Goal: Task Accomplishment & Management: Use online tool/utility

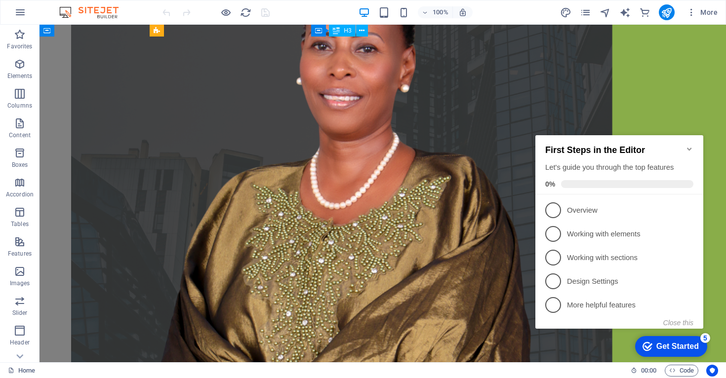
scroll to position [1645, 0]
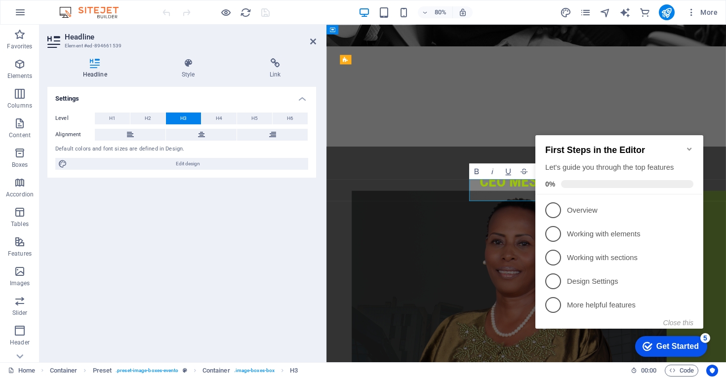
scroll to position [2020, 0]
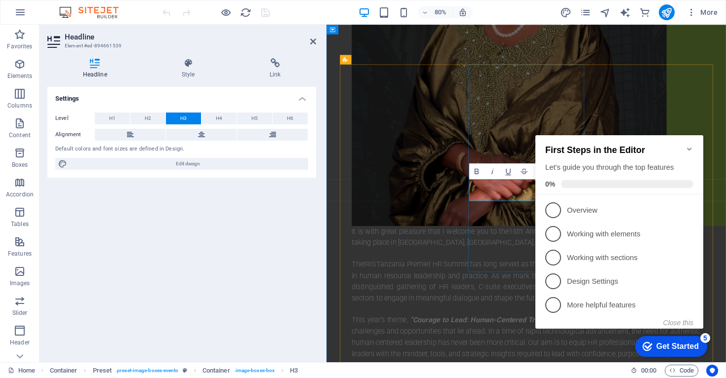
click at [215, 239] on div "Settings Level H1 H2 H3 H4 H5 H6 Alignment Default colors and font sizes are de…" at bounding box center [181, 221] width 269 height 268
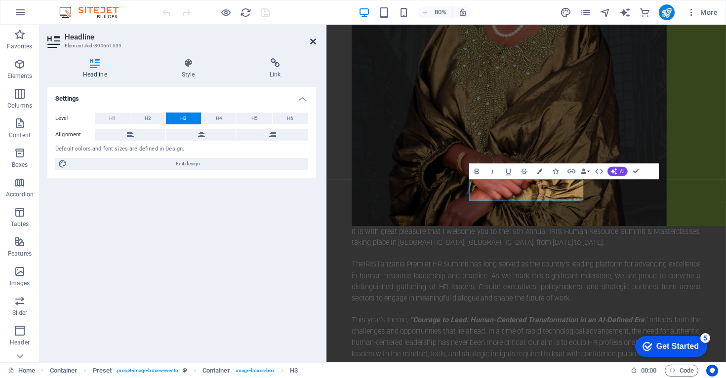
click at [312, 43] on icon at bounding box center [313, 42] width 6 height 8
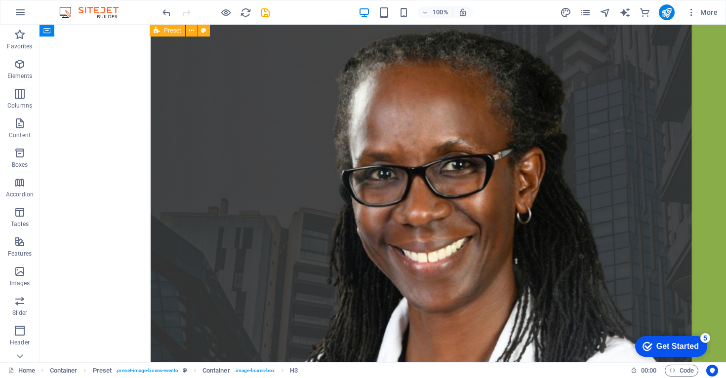
scroll to position [2561, 0]
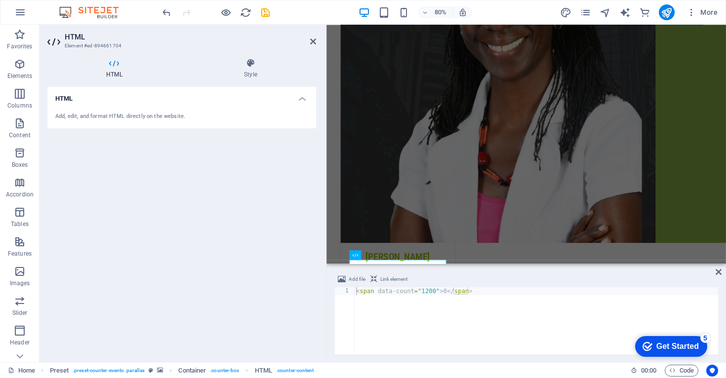
click at [281, 223] on div "HTML Add, edit, and format HTML directly on the website." at bounding box center [181, 221] width 269 height 268
click at [438, 293] on div "< span data-count = "1200" > 0 </ span >" at bounding box center [536, 328] width 364 height 83
click at [356, 290] on div "< span data-count = "1200" > 0 </ span >" at bounding box center [536, 328] width 364 height 83
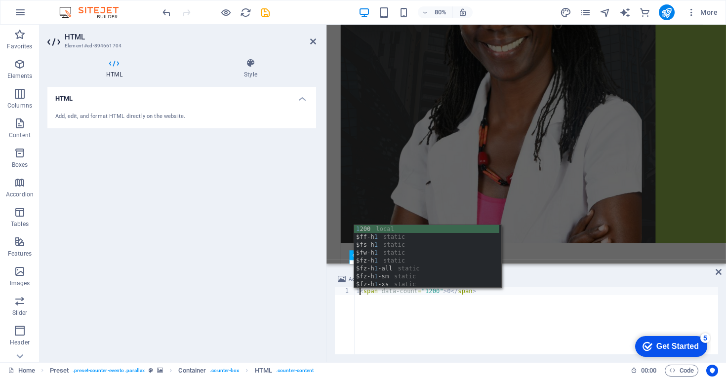
type textarea "1<span data-count="1200">0</span>"
click at [311, 280] on div "HTML Add, edit, and format HTML directly on the website." at bounding box center [181, 221] width 269 height 268
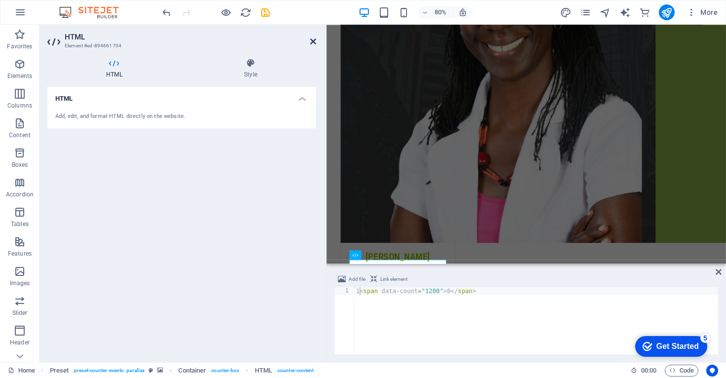
click at [315, 41] on icon at bounding box center [313, 42] width 6 height 8
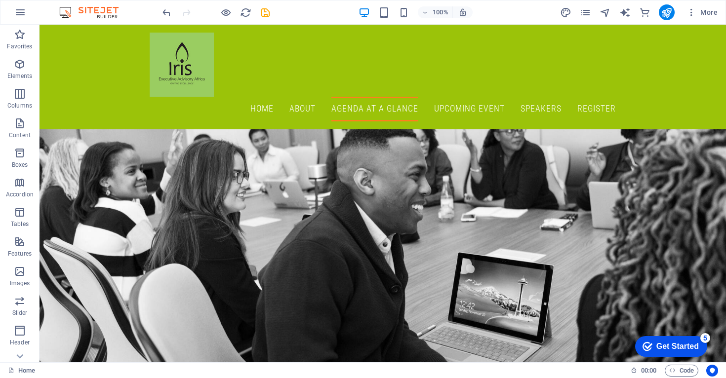
scroll to position [839, 0]
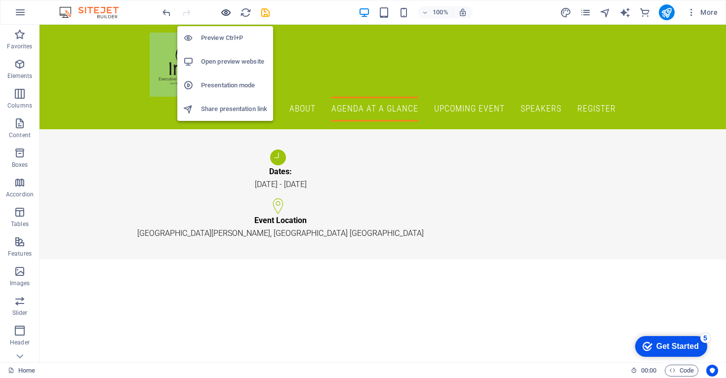
click at [226, 11] on icon "button" at bounding box center [225, 12] width 11 height 11
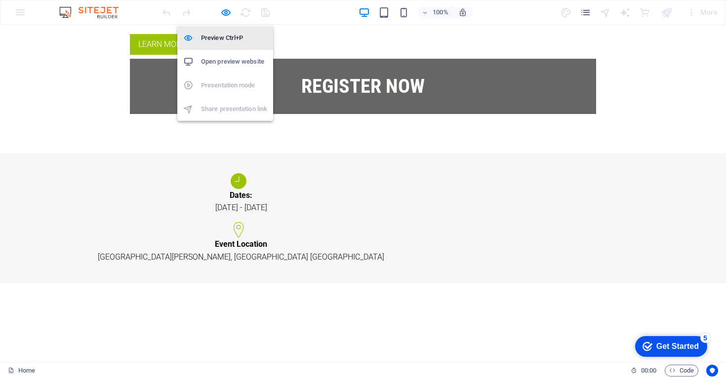
click at [220, 37] on h6 "Preview Ctrl+P" at bounding box center [234, 38] width 66 height 12
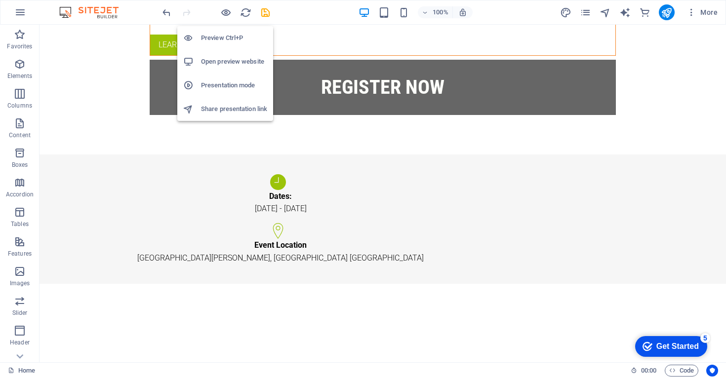
click at [221, 39] on h6 "Preview Ctrl+P" at bounding box center [234, 38] width 66 height 12
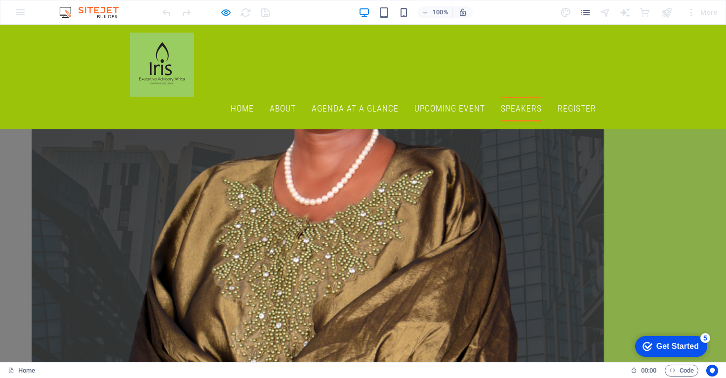
scroll to position [1339, 0]
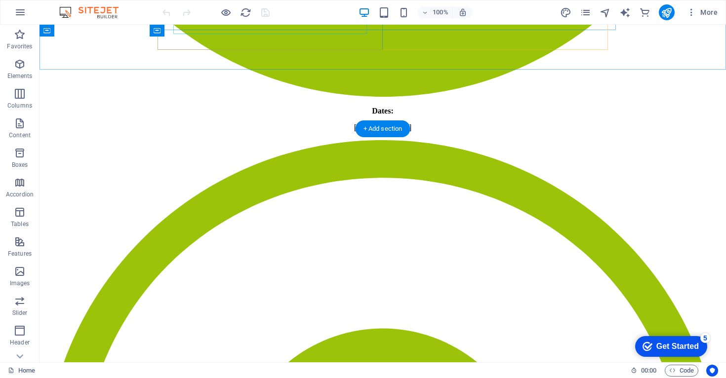
scroll to position [2473, 0]
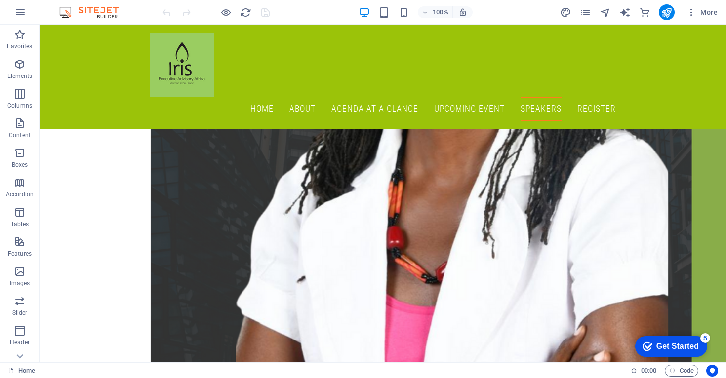
scroll to position [2699, 0]
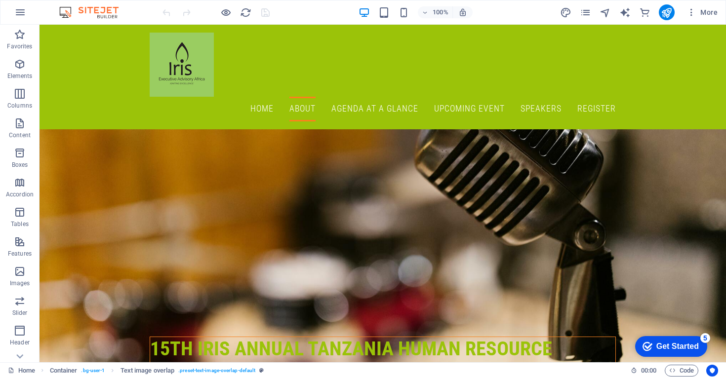
scroll to position [307, 0]
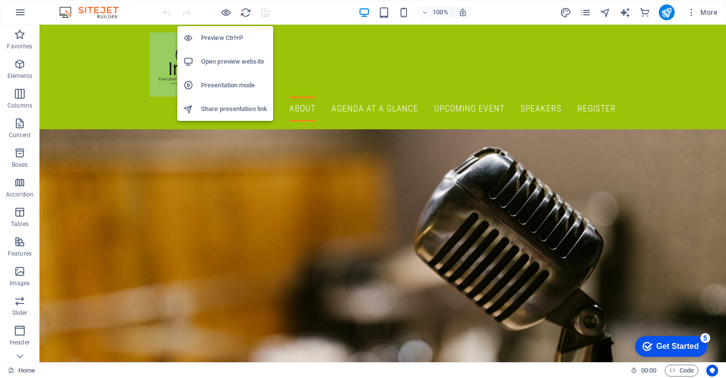
click at [219, 41] on h6 "Preview Ctrl+P" at bounding box center [234, 38] width 66 height 12
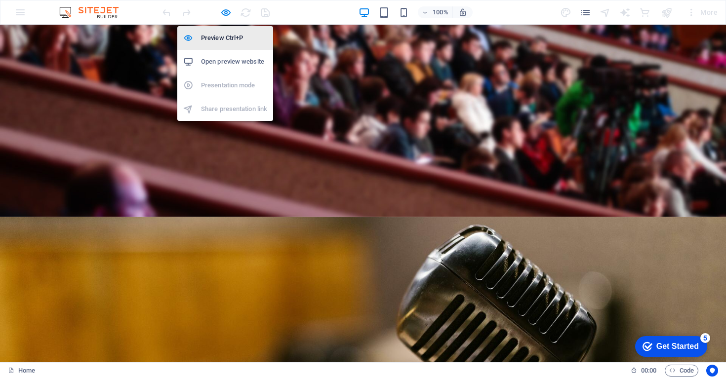
click at [218, 38] on h6 "Preview Ctrl+P" at bounding box center [234, 38] width 66 height 12
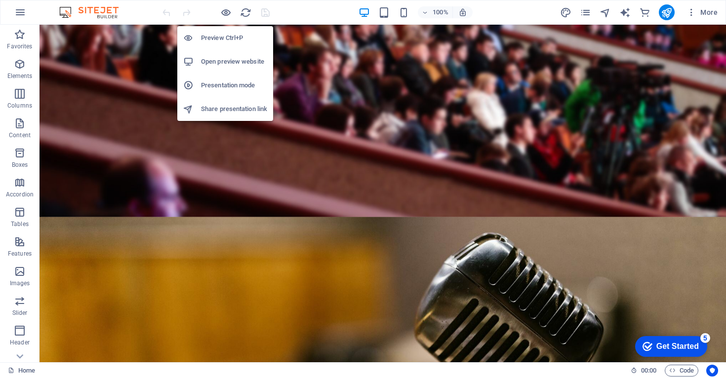
click at [221, 63] on h6 "Open preview website" at bounding box center [234, 62] width 66 height 12
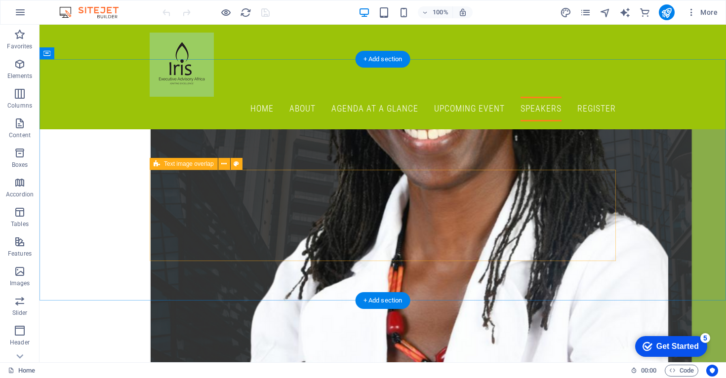
scroll to position [2642, 0]
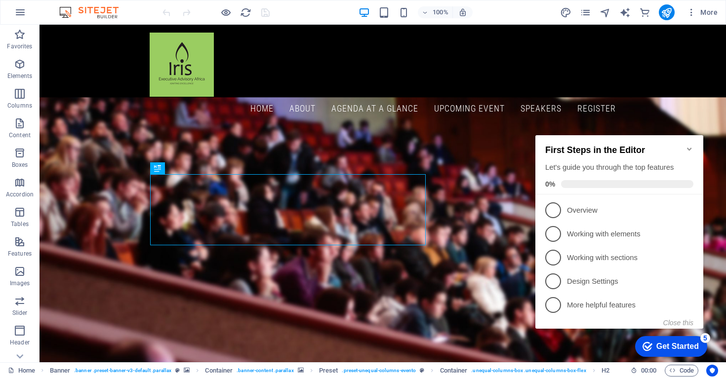
click at [689, 145] on icon "Minimize checklist" at bounding box center [689, 149] width 8 height 8
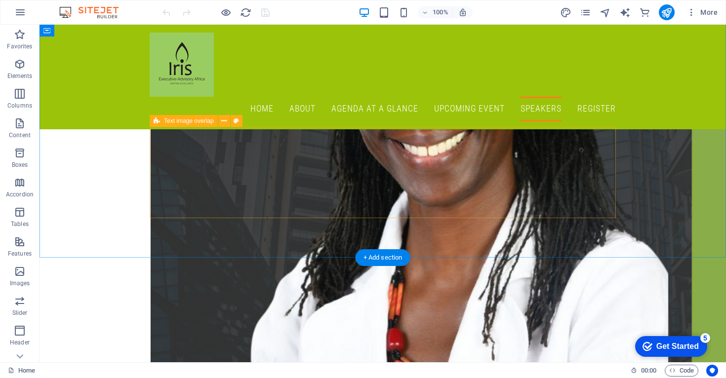
scroll to position [2618, 0]
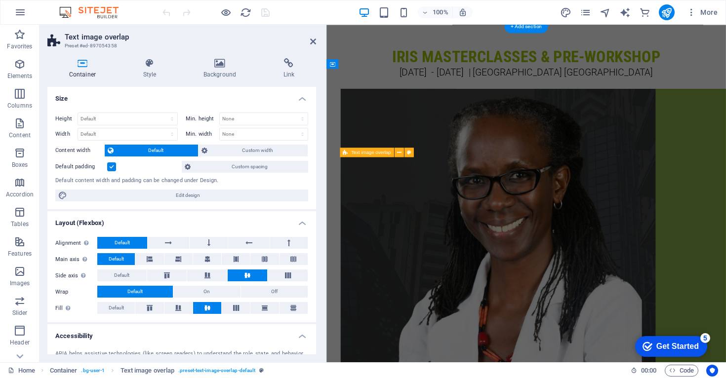
scroll to position [2916, 0]
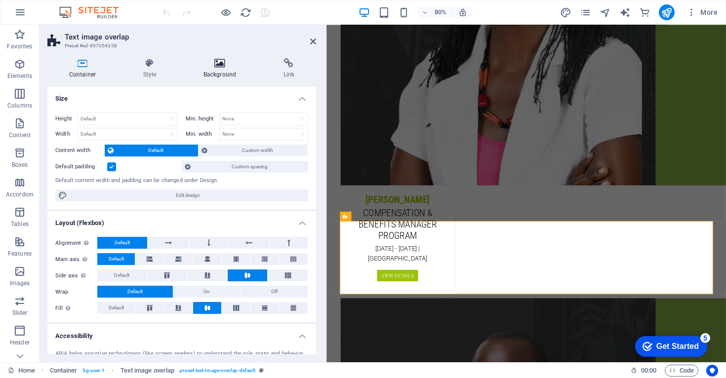
click at [217, 68] on icon at bounding box center [220, 63] width 76 height 10
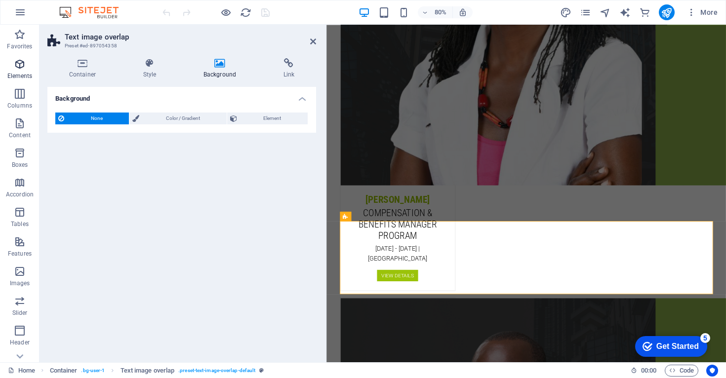
click at [17, 70] on icon "button" at bounding box center [20, 64] width 12 height 12
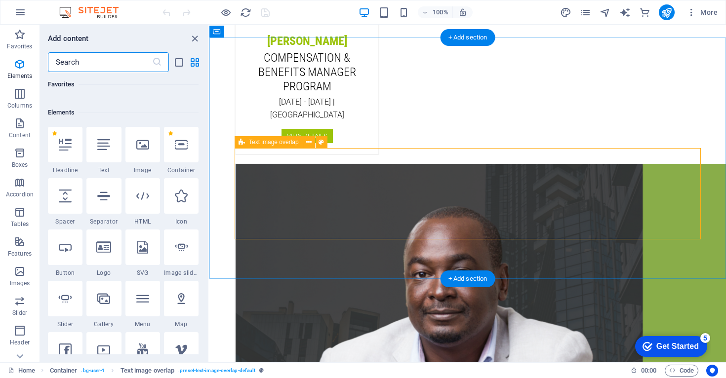
scroll to position [105, 0]
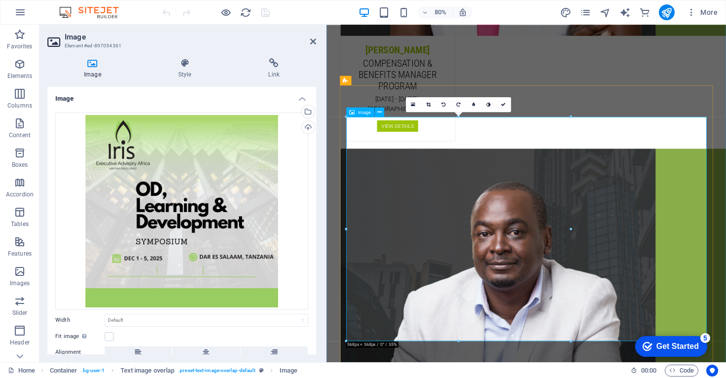
scroll to position [3106, 0]
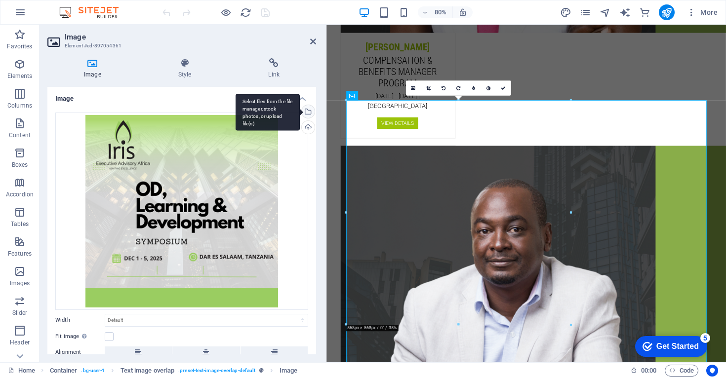
click at [308, 114] on div "Select files from the file manager, stock photos, or upload file(s)" at bounding box center [307, 112] width 15 height 15
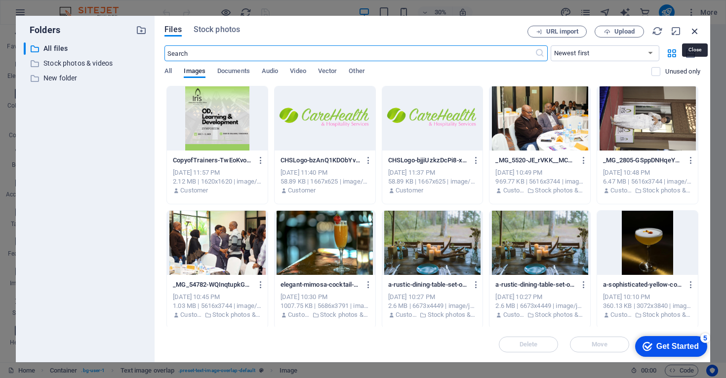
click at [697, 31] on icon "button" at bounding box center [694, 31] width 11 height 11
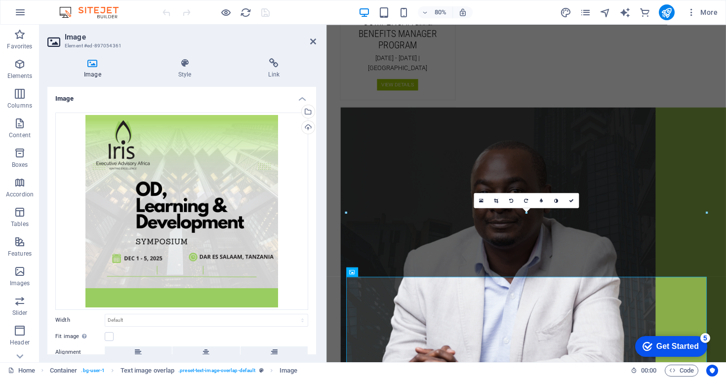
scroll to position [2885, 0]
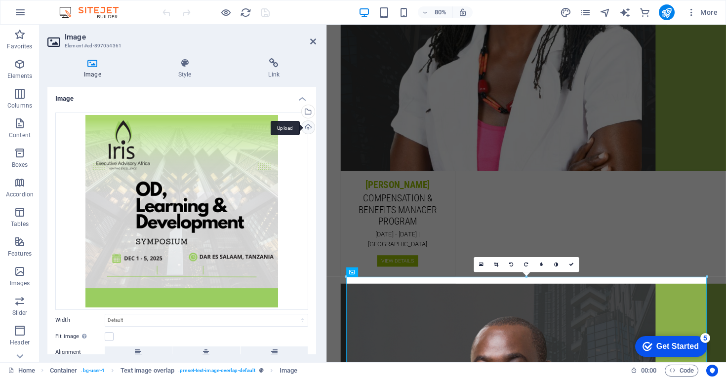
click at [307, 128] on div "Upload" at bounding box center [307, 128] width 15 height 15
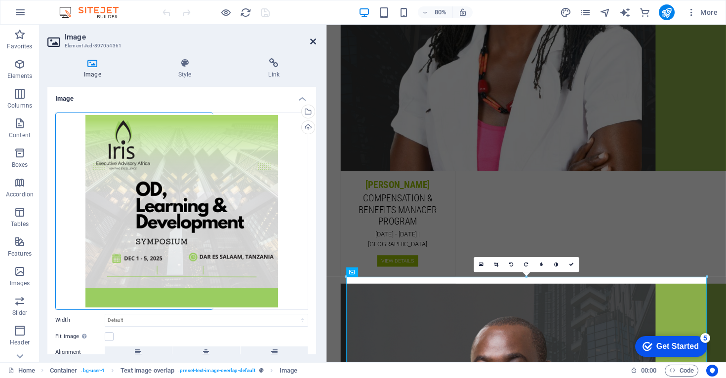
click at [312, 42] on icon at bounding box center [313, 42] width 6 height 8
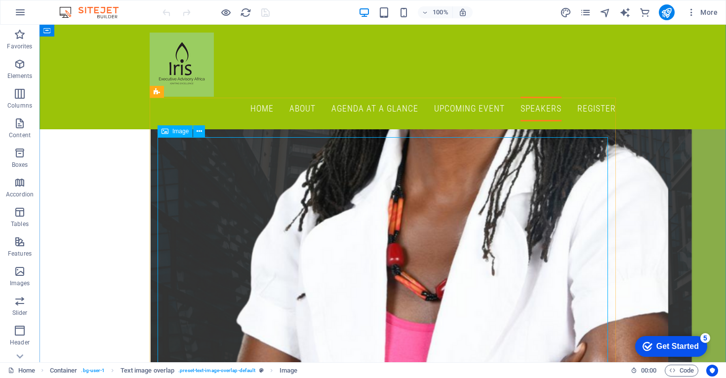
scroll to position [2700, 0]
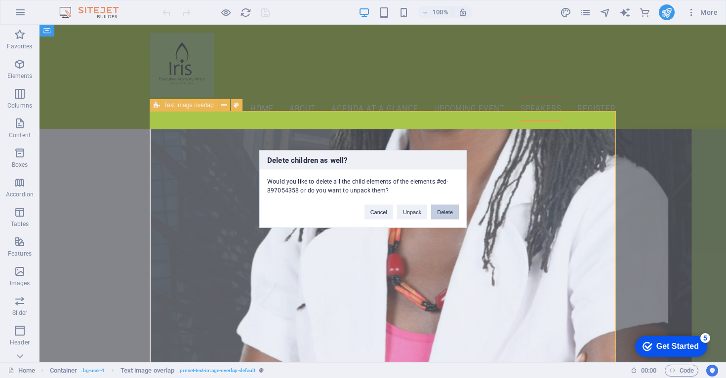
click at [439, 214] on button "Delete" at bounding box center [445, 212] width 28 height 15
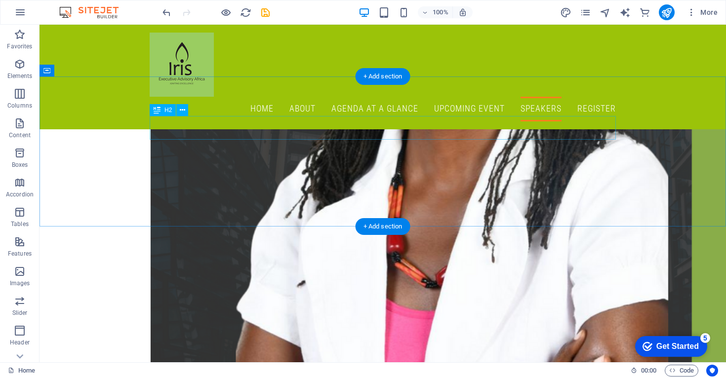
scroll to position [2624, 0]
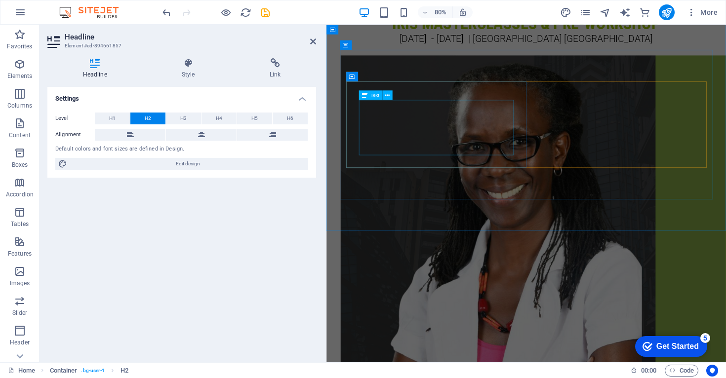
scroll to position [2890, 0]
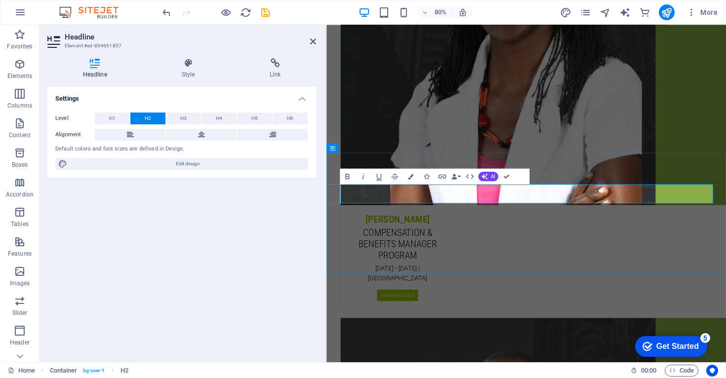
drag, startPoint x: 311, startPoint y: 44, endPoint x: 270, endPoint y: 19, distance: 48.3
click at [311, 44] on icon at bounding box center [313, 42] width 6 height 8
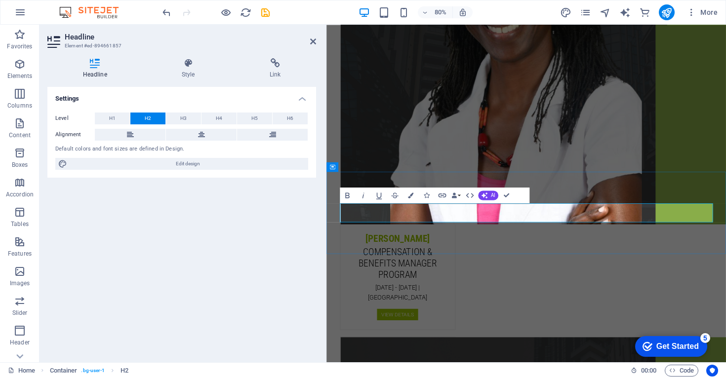
click at [310, 227] on div "Settings Level H1 H2 H3 H4 H5 H6 Alignment Default colors and font sizes are de…" at bounding box center [181, 221] width 269 height 268
click at [312, 41] on icon at bounding box center [313, 42] width 6 height 8
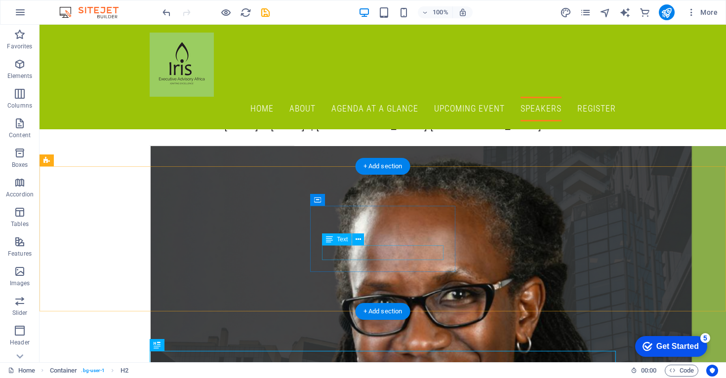
scroll to position [2389, 0]
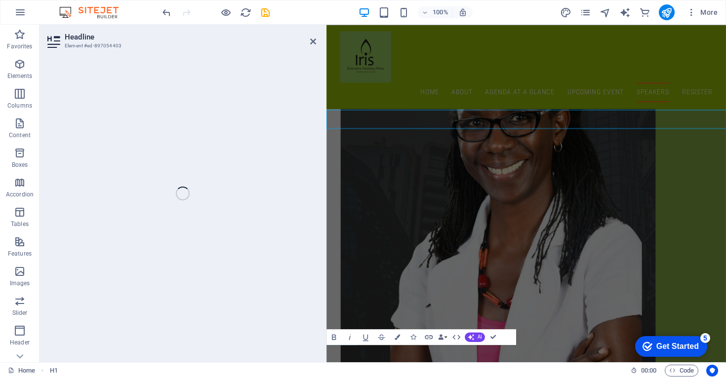
scroll to position [2670, 0]
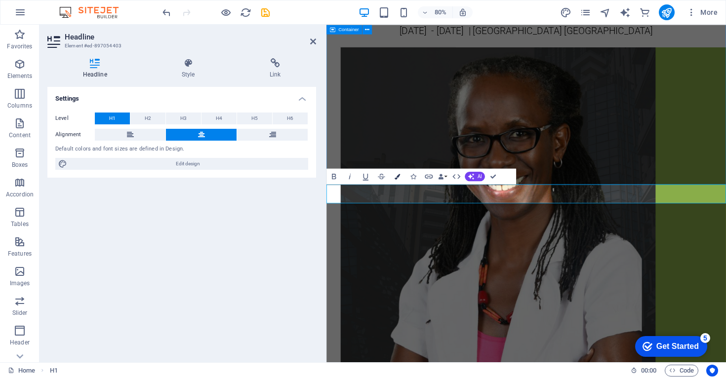
click at [399, 179] on icon "button" at bounding box center [396, 176] width 5 height 5
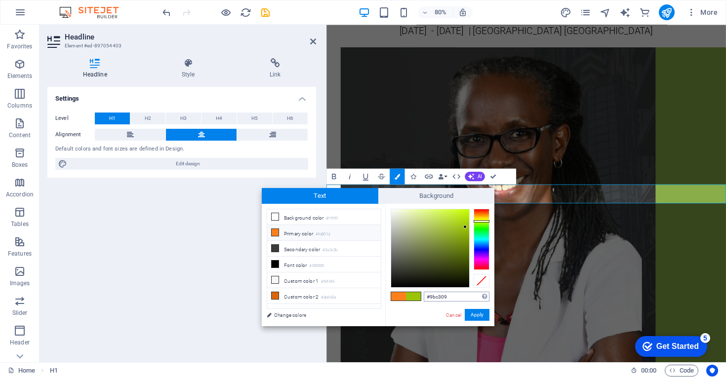
drag, startPoint x: 458, startPoint y: 299, endPoint x: 424, endPoint y: 297, distance: 34.1
click at [424, 297] on input "#9bc309" at bounding box center [457, 297] width 66 height 10
click at [179, 210] on div "Settings Level H1 H2 H3 H4 H5 H6 Alignment Default colors and font sizes are de…" at bounding box center [181, 221] width 269 height 268
click at [242, 258] on div "Settings Level H1 H2 H3 H4 H5 H6 Alignment Default colors and font sizes are de…" at bounding box center [181, 221] width 269 height 268
click at [315, 41] on icon at bounding box center [313, 42] width 6 height 8
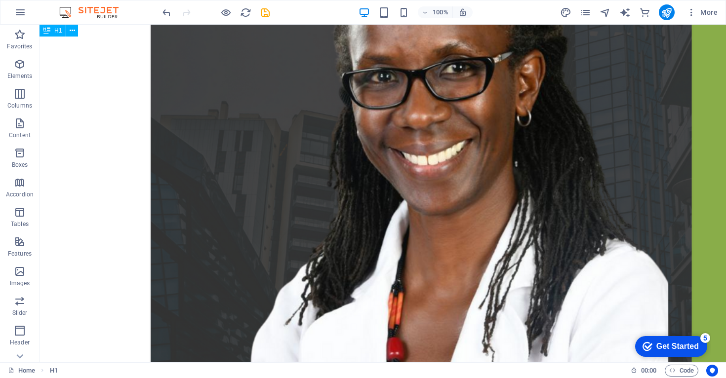
scroll to position [2625, 0]
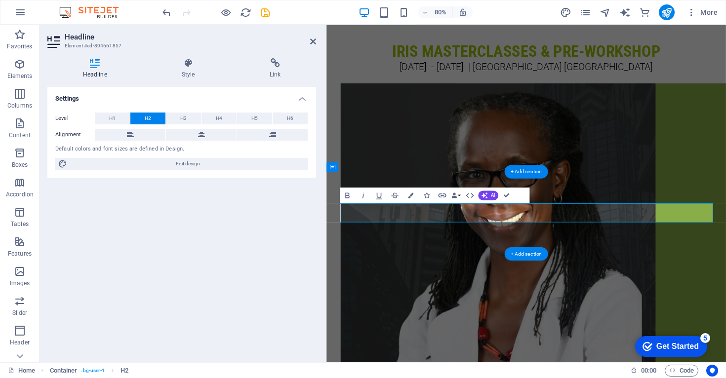
scroll to position [2867, 0]
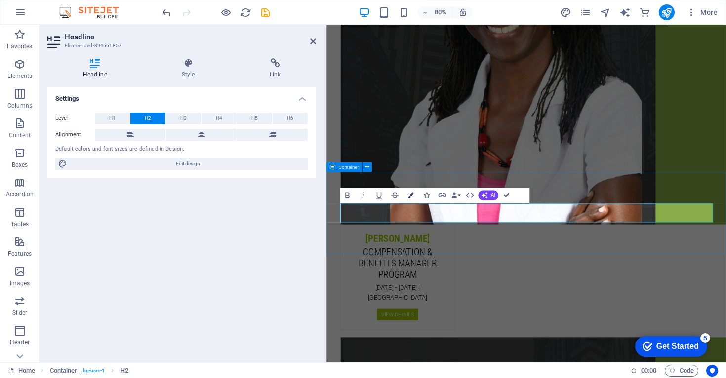
click at [413, 198] on icon "button" at bounding box center [409, 195] width 5 height 5
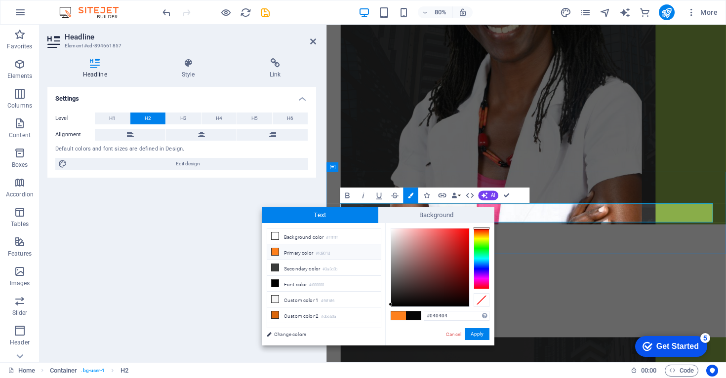
drag, startPoint x: 453, startPoint y: 317, endPoint x: 421, endPoint y: 316, distance: 32.6
click at [421, 316] on div "#040404 Supported formats #0852ed rgb(8, 82, 237) rgba(8, 82, 237, 90%) hsv(221…" at bounding box center [439, 356] width 109 height 266
type input "#9bc309"
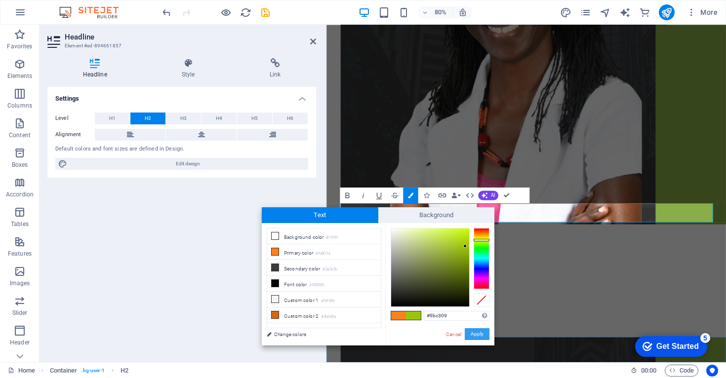
click at [478, 333] on button "Apply" at bounding box center [477, 334] width 25 height 12
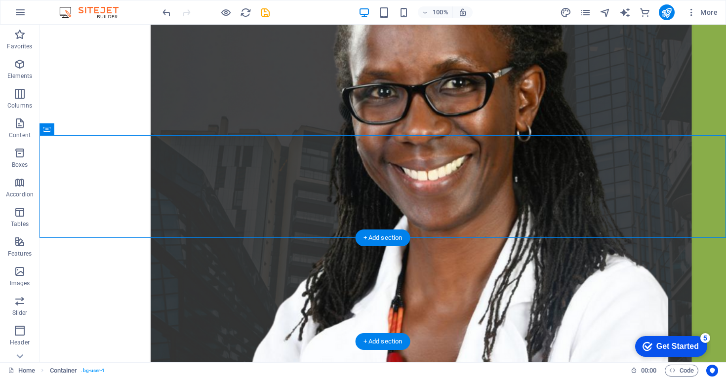
scroll to position [2629, 0]
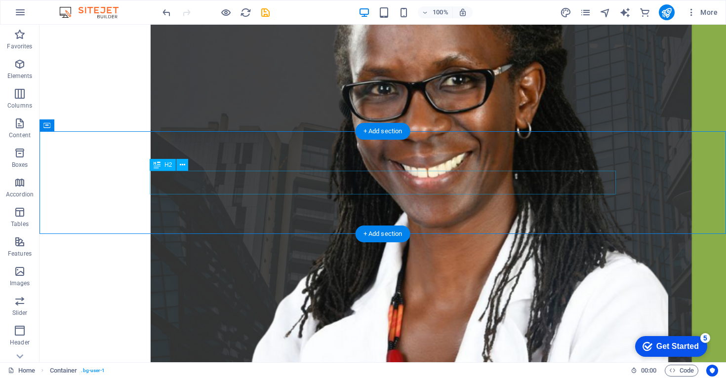
click at [182, 164] on icon at bounding box center [182, 165] width 5 height 10
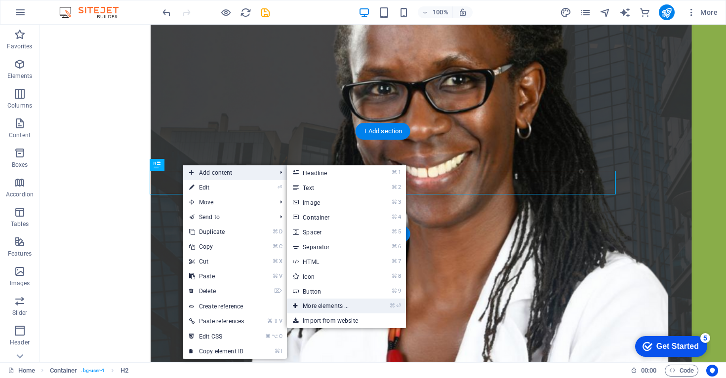
click at [332, 304] on link "⌘ ⏎ More elements ..." at bounding box center [327, 306] width 81 height 15
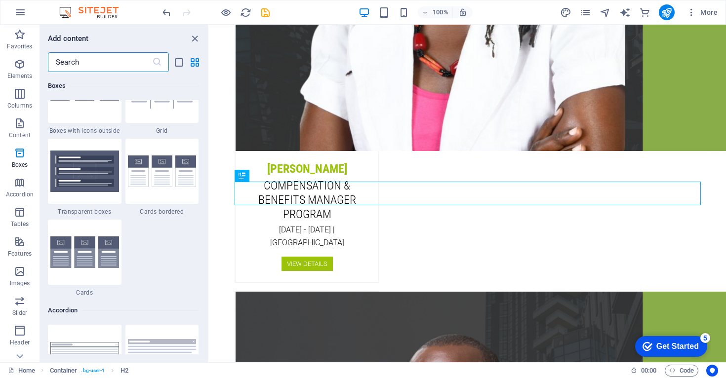
scroll to position [2924, 0]
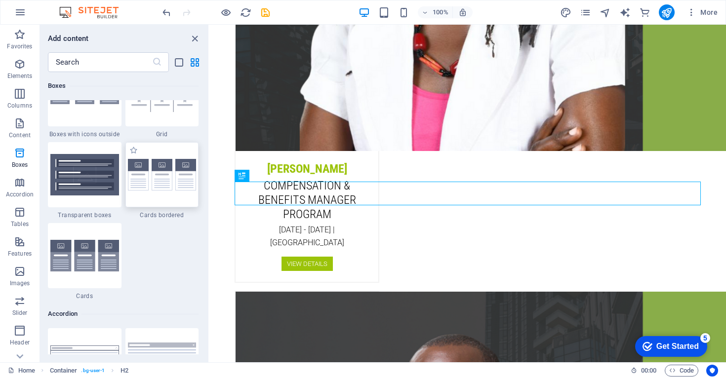
click at [146, 197] on div at bounding box center [162, 174] width 74 height 65
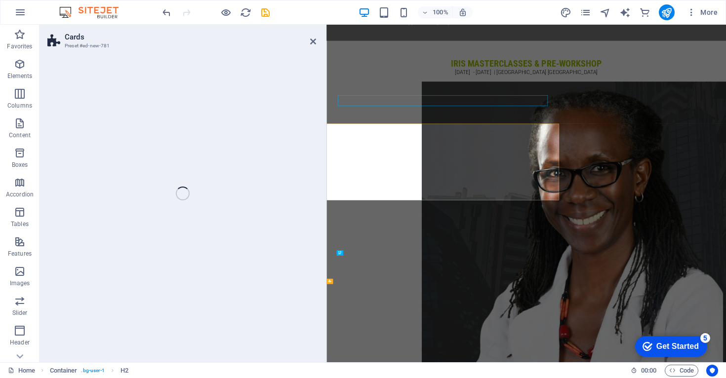
select select "rem"
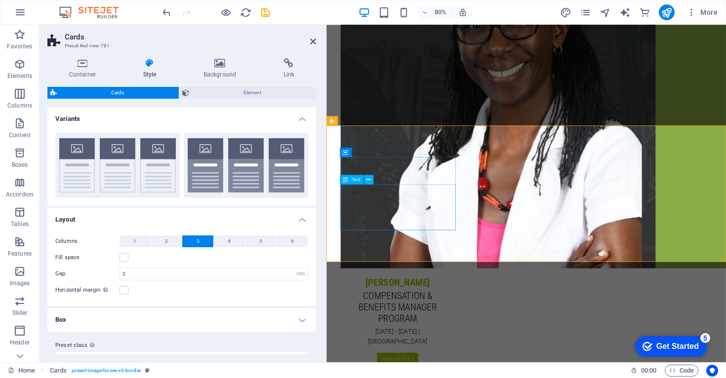
scroll to position [3027, 0]
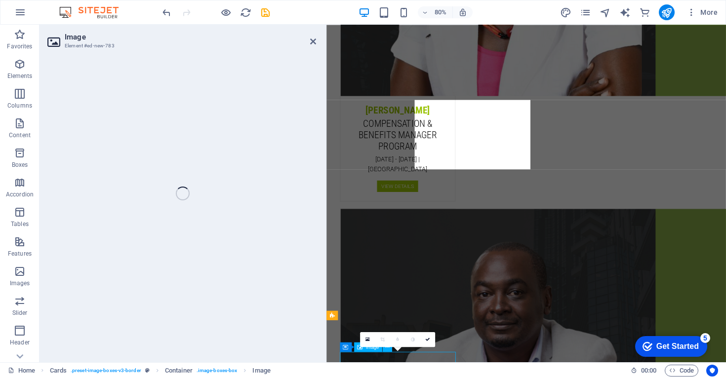
scroll to position [2784, 0]
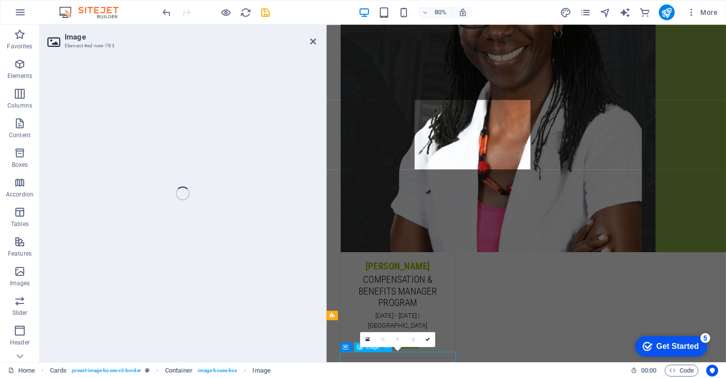
select select "%"
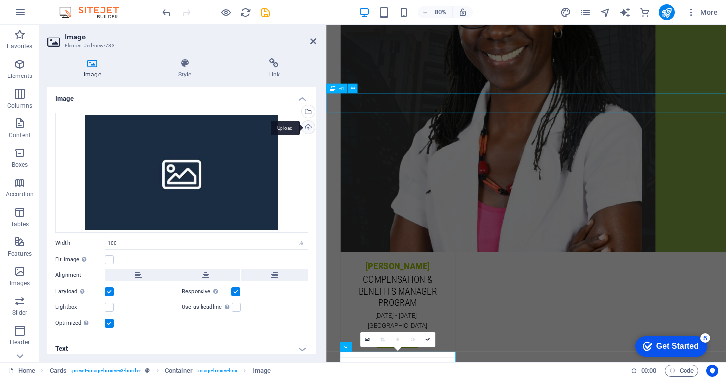
click at [308, 126] on div "Upload" at bounding box center [307, 128] width 15 height 15
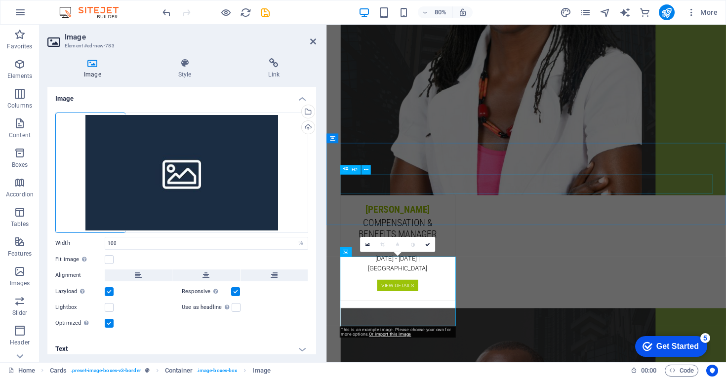
scroll to position [2903, 0]
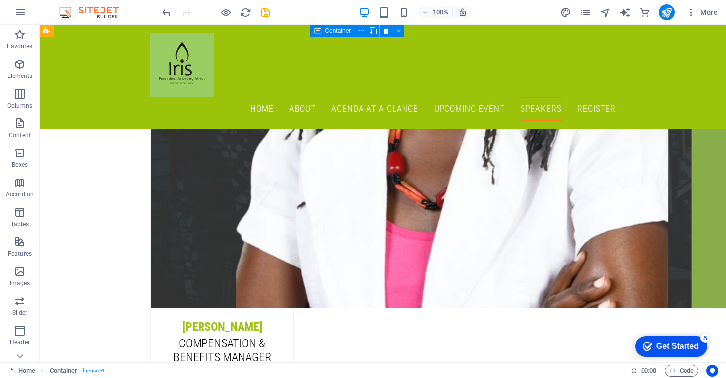
scroll to position [2746, 0]
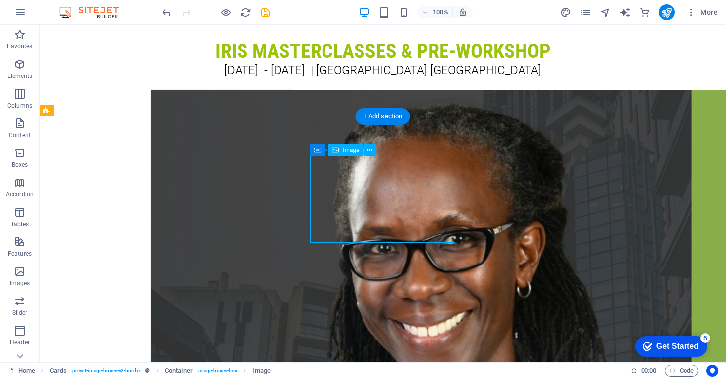
select select "%"
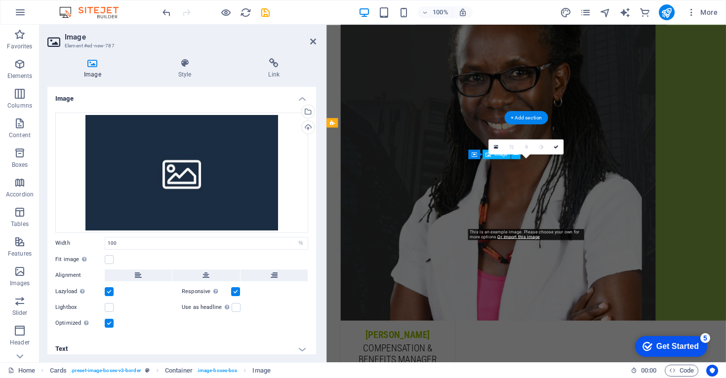
scroll to position [3025, 0]
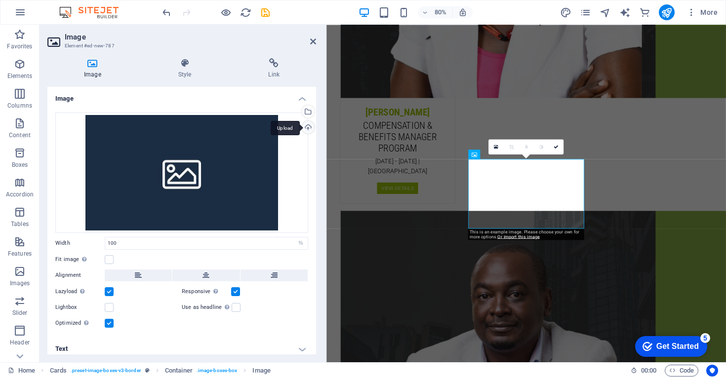
click at [307, 126] on div "Upload" at bounding box center [307, 128] width 15 height 15
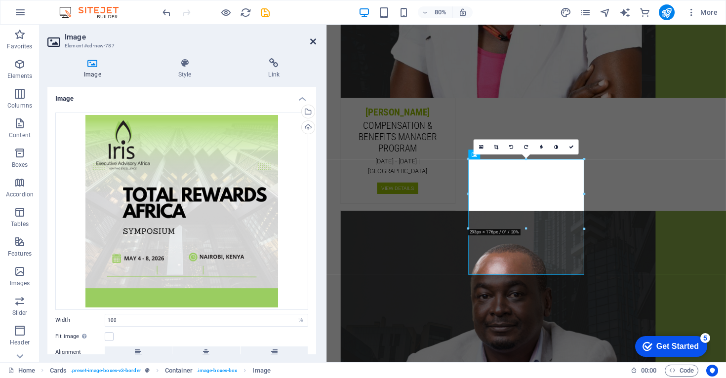
click at [313, 43] on icon at bounding box center [313, 42] width 6 height 8
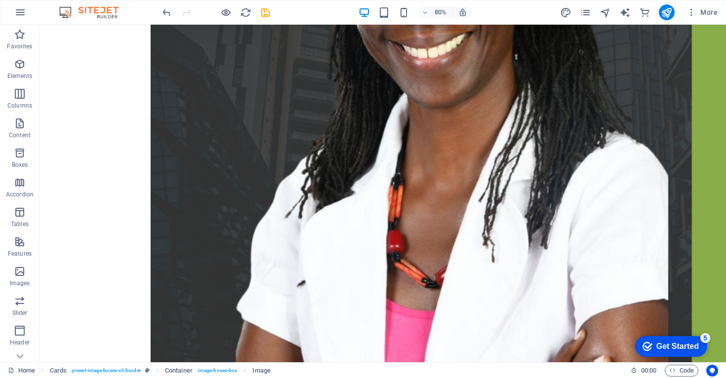
scroll to position [2842, 0]
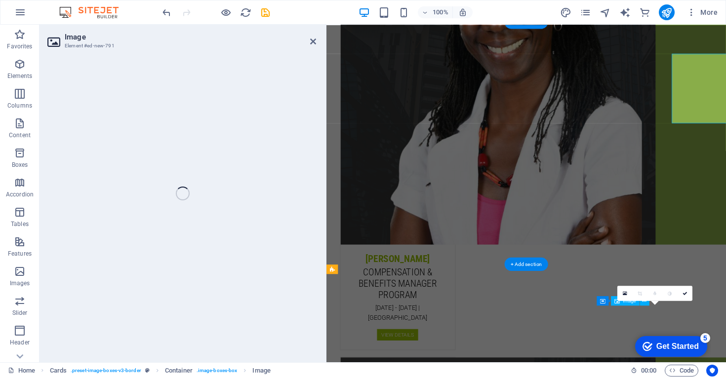
select select "%"
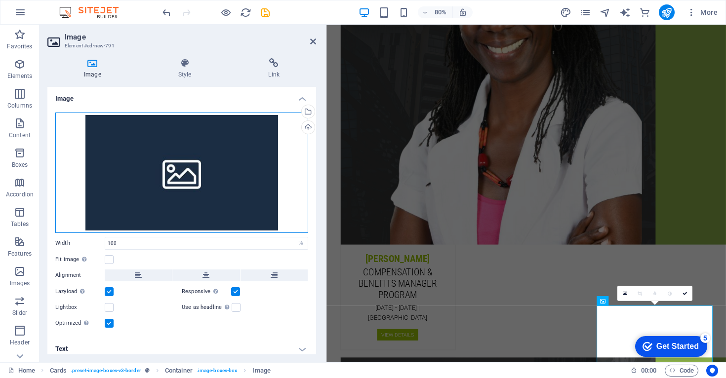
click at [250, 159] on div "Drag files here, click to choose files or select files from Files or our free s…" at bounding box center [181, 173] width 253 height 120
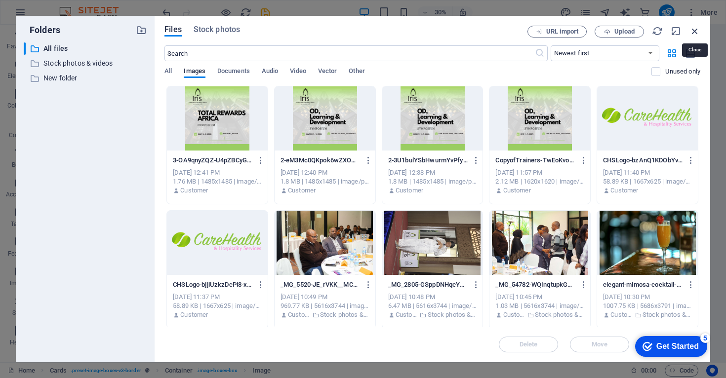
click at [696, 32] on icon "button" at bounding box center [694, 31] width 11 height 11
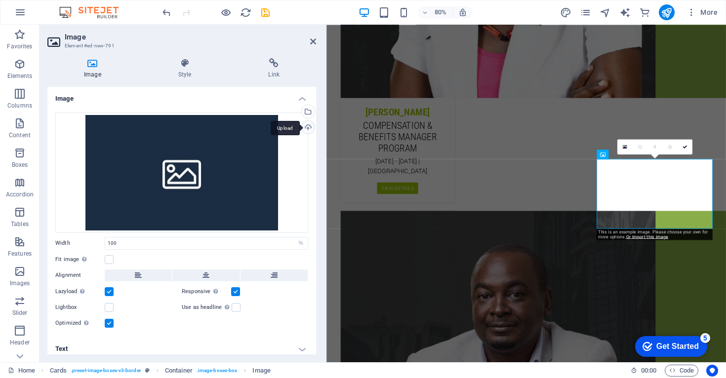
click at [306, 125] on div "Upload" at bounding box center [307, 128] width 15 height 15
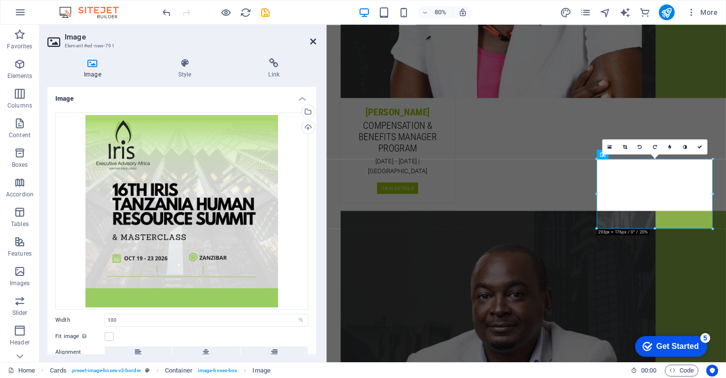
click at [314, 43] on icon at bounding box center [313, 42] width 6 height 8
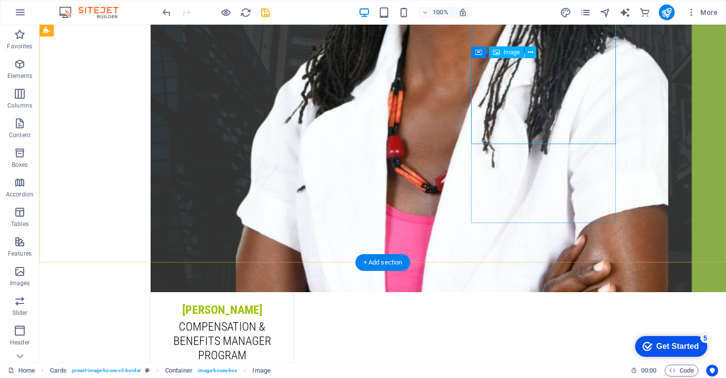
scroll to position [2844, 0]
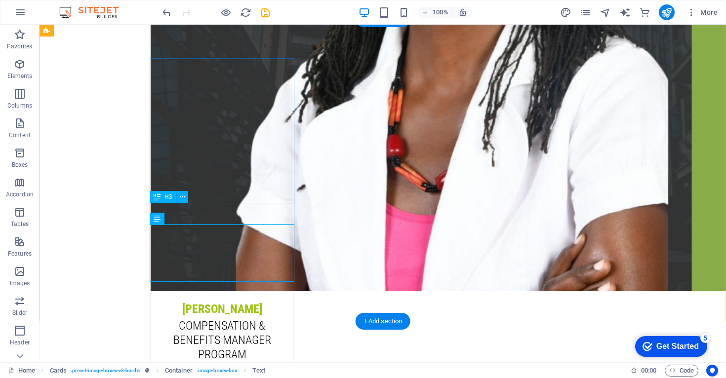
click at [184, 216] on icon at bounding box center [185, 219] width 5 height 10
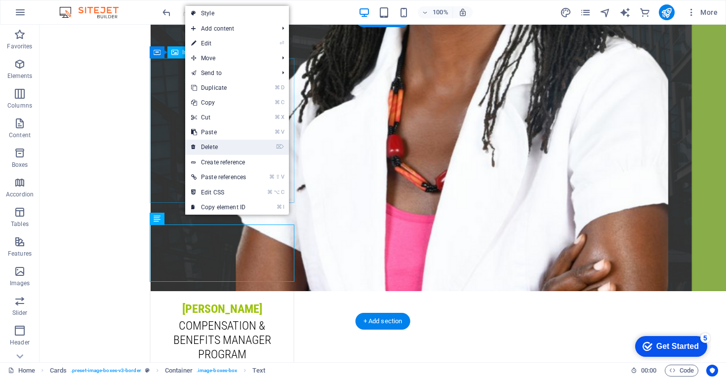
click at [215, 151] on link "⌦ Delete" at bounding box center [218, 147] width 67 height 15
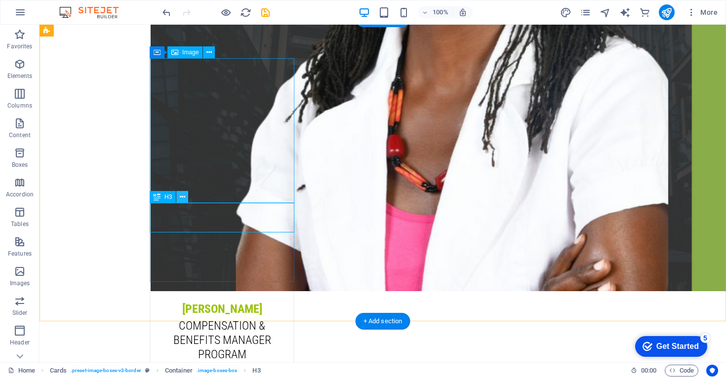
click at [186, 199] on button at bounding box center [182, 197] width 12 height 12
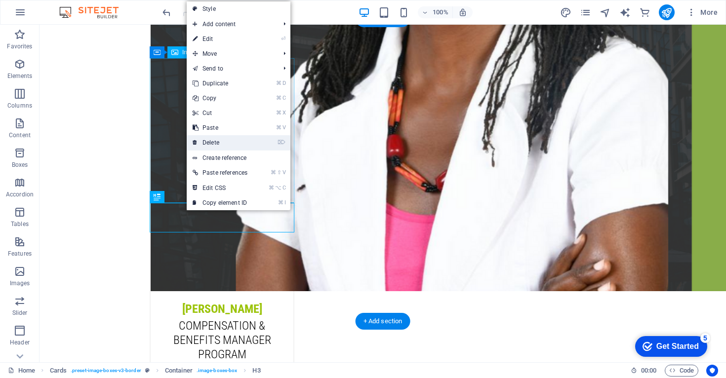
click at [217, 141] on link "⌦ Delete" at bounding box center [220, 142] width 67 height 15
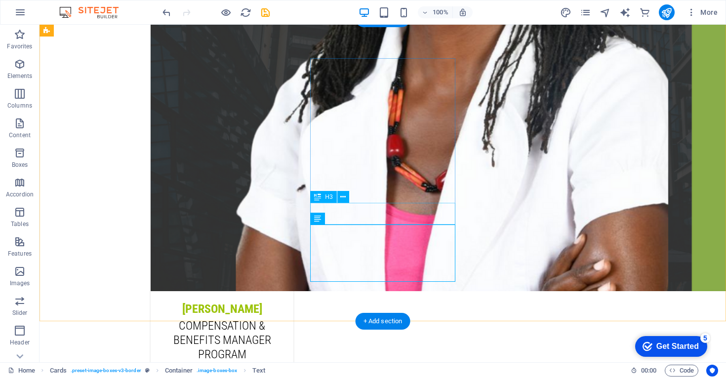
click at [343, 198] on icon at bounding box center [342, 197] width 5 height 10
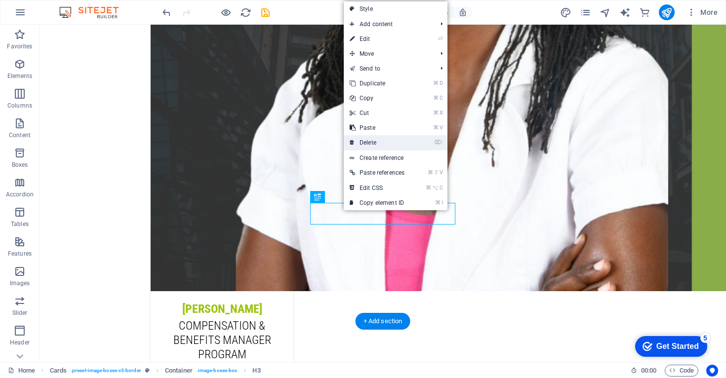
click at [373, 137] on link "⌦ Delete" at bounding box center [377, 142] width 67 height 15
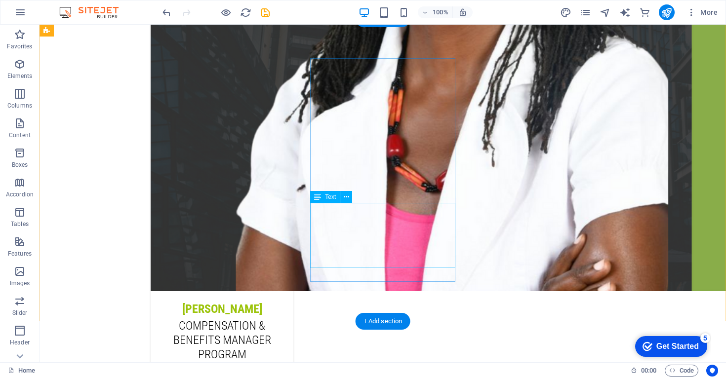
click at [348, 200] on icon at bounding box center [346, 197] width 5 height 10
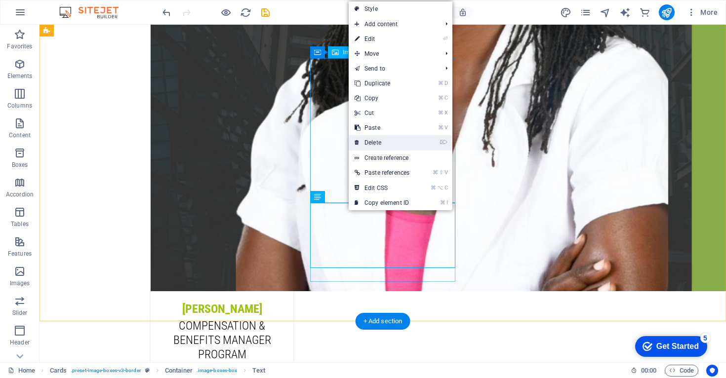
click at [377, 144] on link "⌦ Delete" at bounding box center [382, 142] width 67 height 15
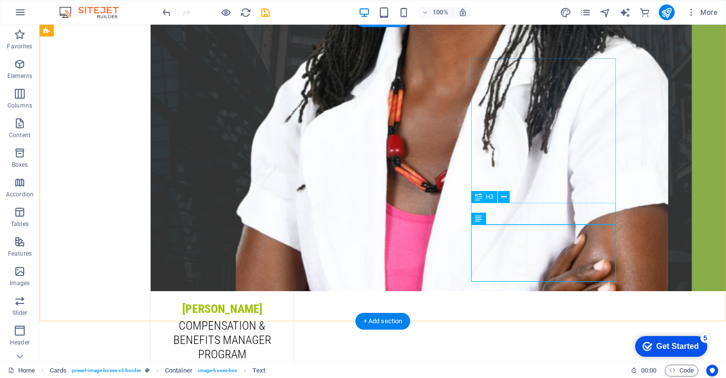
click at [506, 198] on icon at bounding box center [503, 197] width 5 height 10
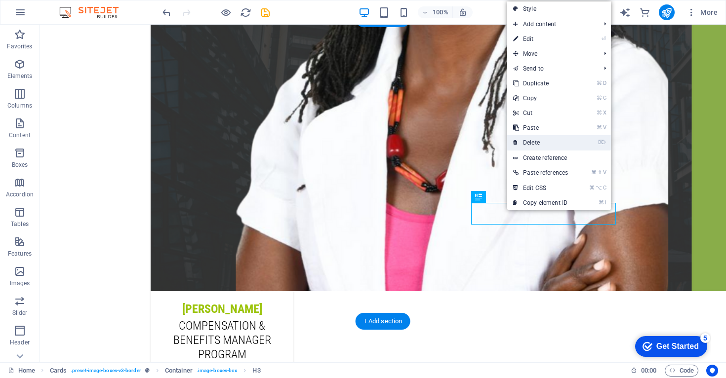
click at [535, 144] on link "⌦ Delete" at bounding box center [540, 142] width 67 height 15
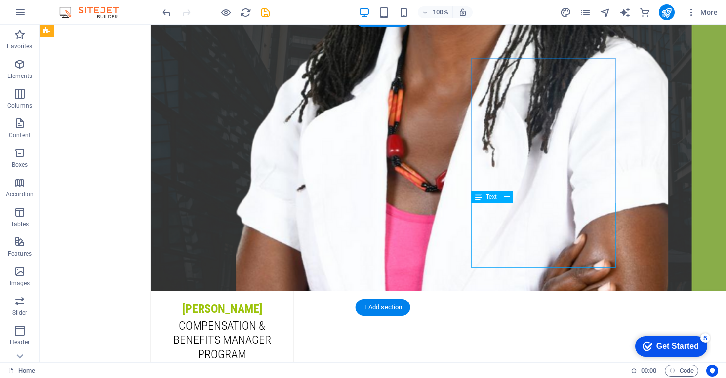
click at [507, 198] on icon at bounding box center [506, 197] width 5 height 10
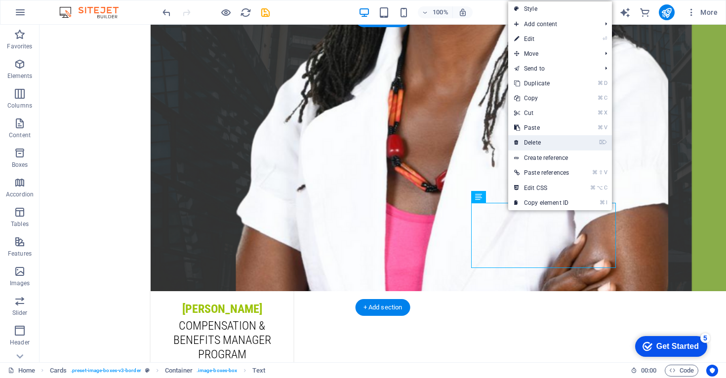
click at [534, 140] on link "⌦ Delete" at bounding box center [541, 142] width 67 height 15
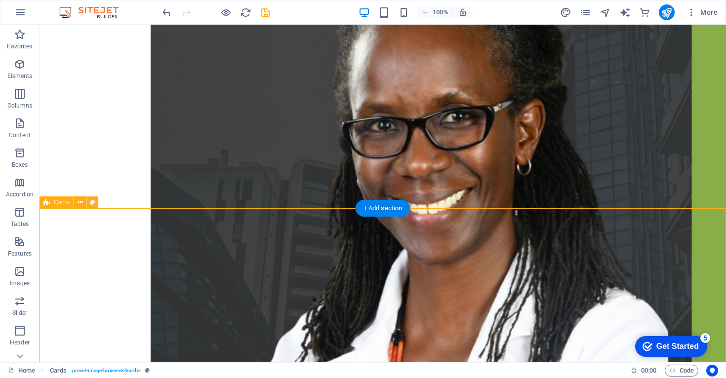
scroll to position [2605, 0]
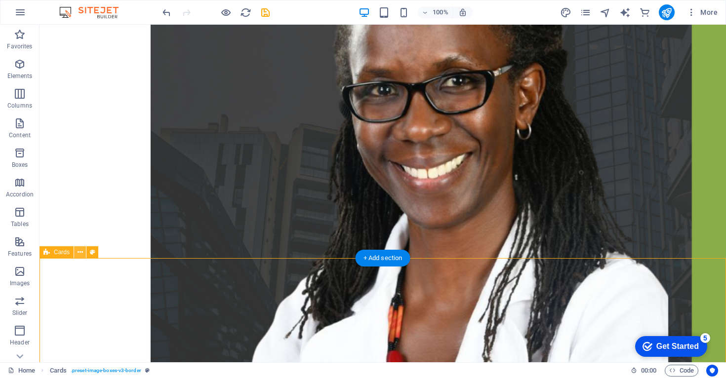
click at [81, 251] on icon at bounding box center [80, 252] width 5 height 10
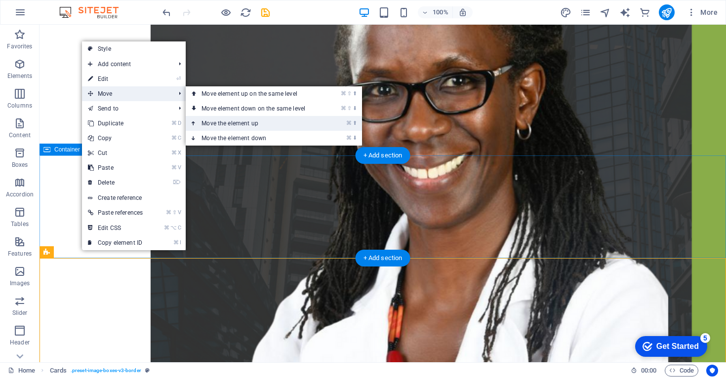
click at [237, 121] on link "⌘ ⬆ Move the element up" at bounding box center [255, 123] width 139 height 15
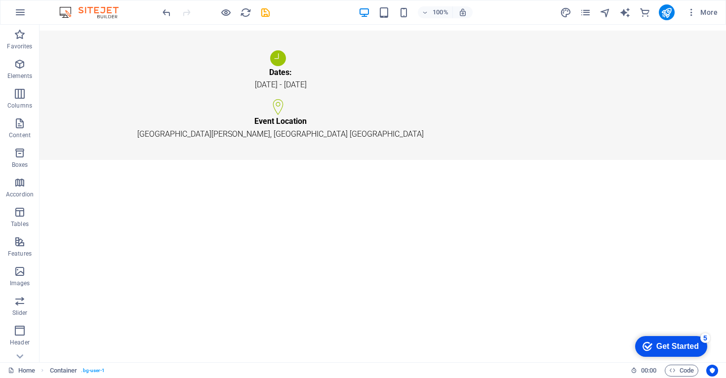
scroll to position [943, 0]
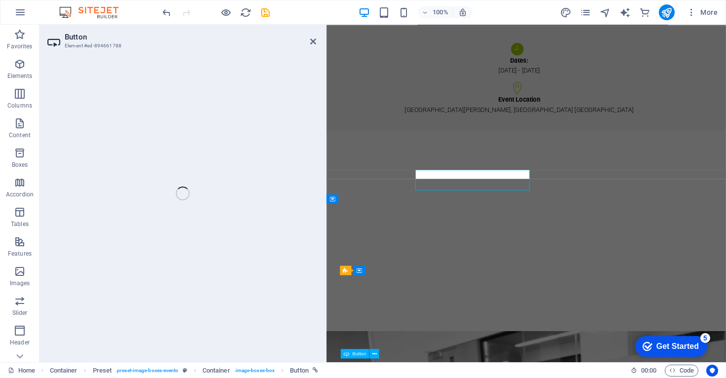
scroll to position [950, 0]
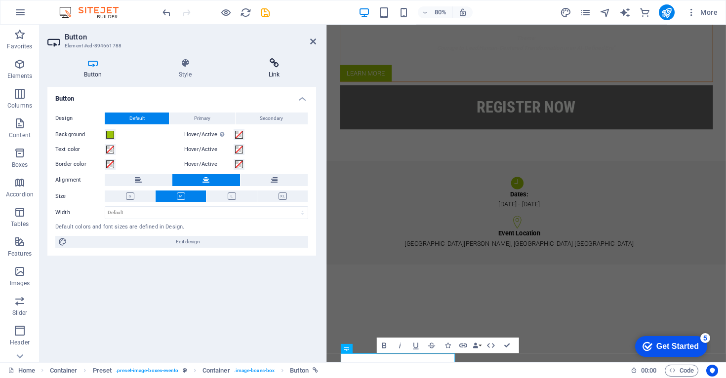
click at [274, 70] on h4 "Link" at bounding box center [274, 68] width 84 height 21
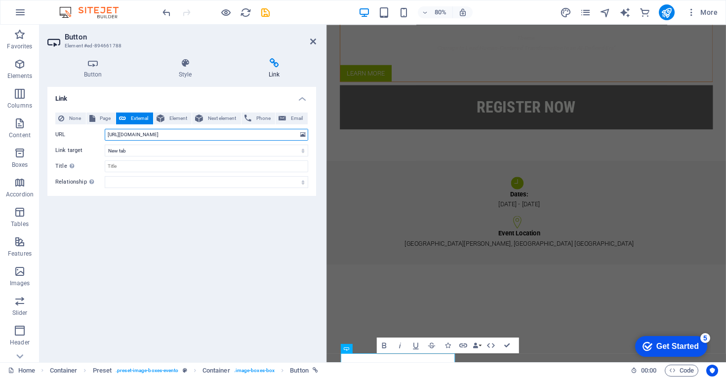
drag, startPoint x: 191, startPoint y: 134, endPoint x: 111, endPoint y: 129, distance: 80.1
click at [111, 129] on input "[URL][DOMAIN_NAME]" at bounding box center [206, 135] width 203 height 12
click at [118, 229] on div "Link None Page External Element Next element Phone Email Page Home Subpage Lega…" at bounding box center [181, 221] width 269 height 268
click at [313, 39] on icon at bounding box center [313, 42] width 6 height 8
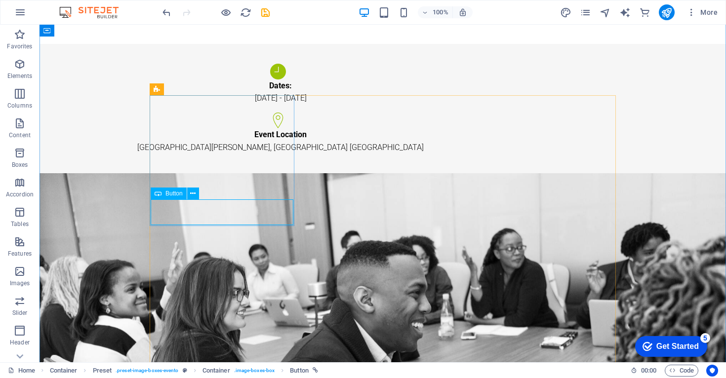
click at [194, 193] on icon at bounding box center [192, 194] width 5 height 10
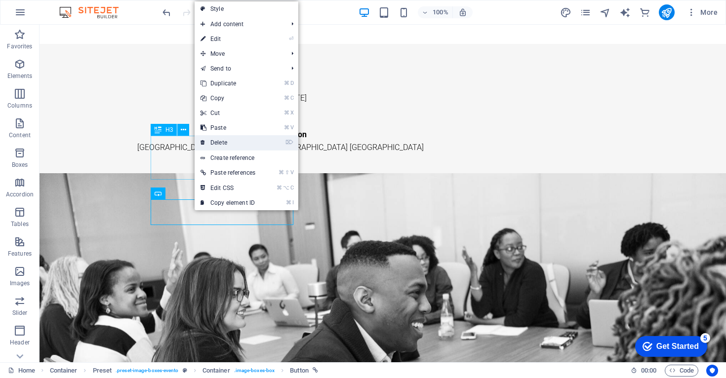
click at [224, 142] on link "⌦ Delete" at bounding box center [228, 142] width 67 height 15
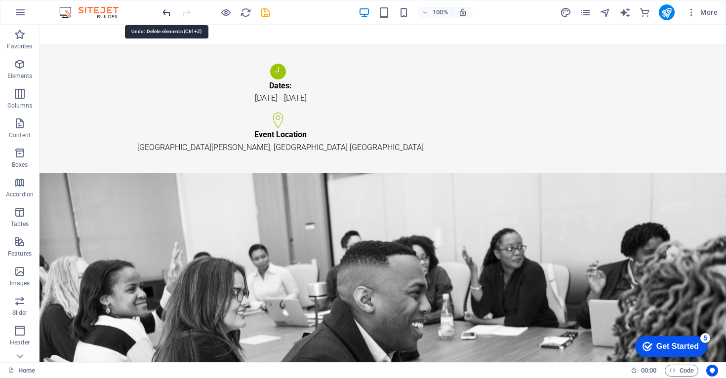
click at [167, 15] on icon "undo" at bounding box center [166, 12] width 11 height 11
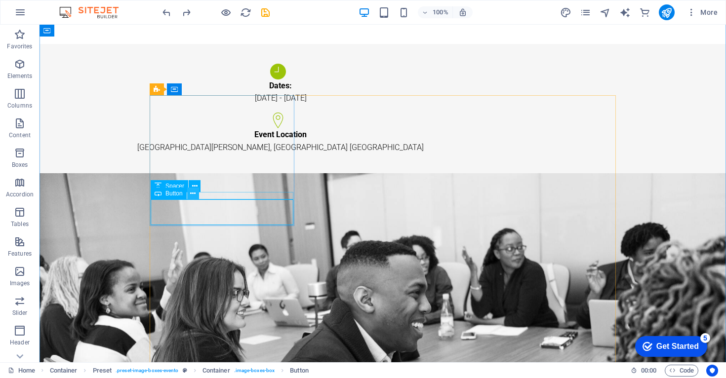
click at [194, 192] on icon at bounding box center [192, 194] width 5 height 10
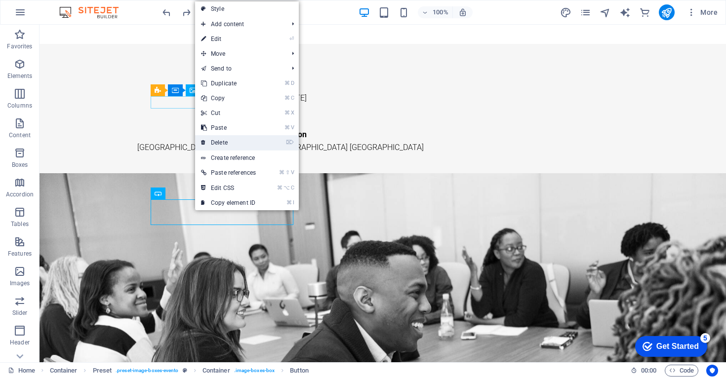
click at [228, 140] on link "⌦ Delete" at bounding box center [228, 142] width 67 height 15
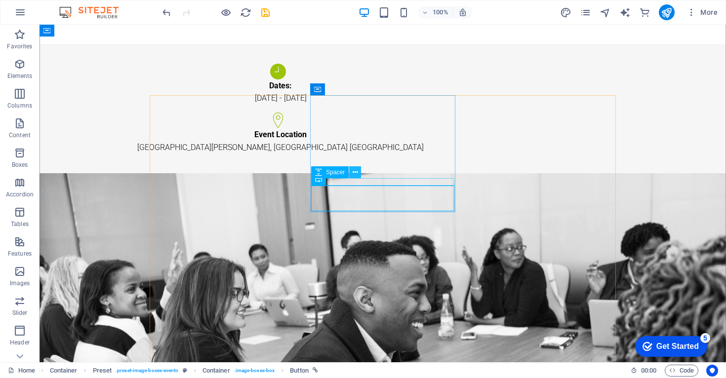
click at [356, 170] on icon at bounding box center [354, 172] width 5 height 10
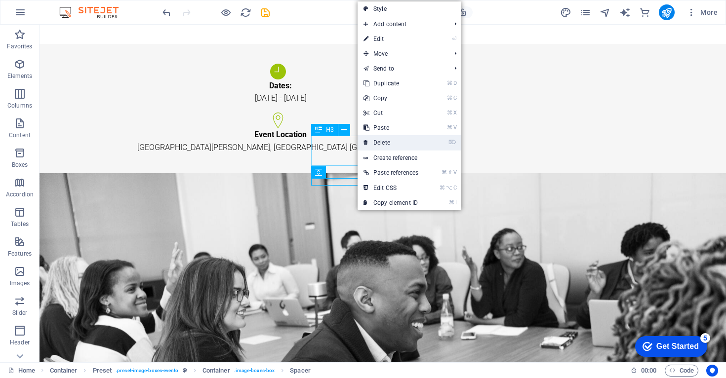
click at [390, 147] on link "⌦ Delete" at bounding box center [390, 142] width 67 height 15
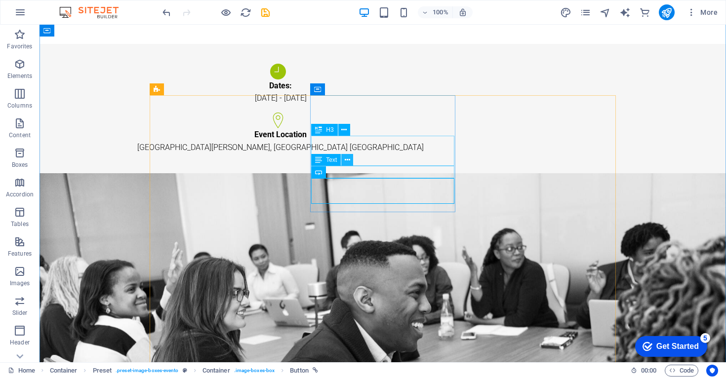
click at [346, 158] on icon at bounding box center [347, 160] width 5 height 10
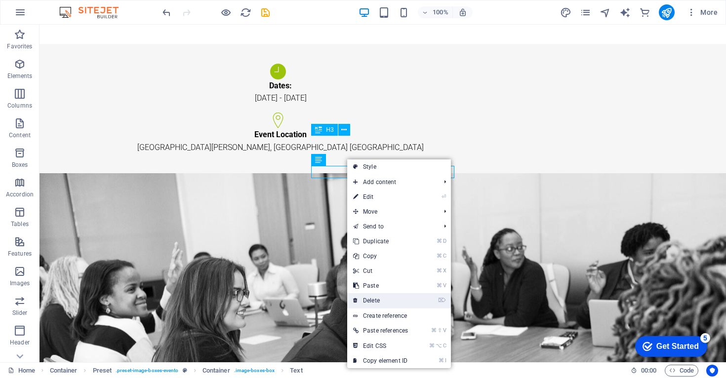
click at [384, 299] on link "⌦ Delete" at bounding box center [380, 300] width 67 height 15
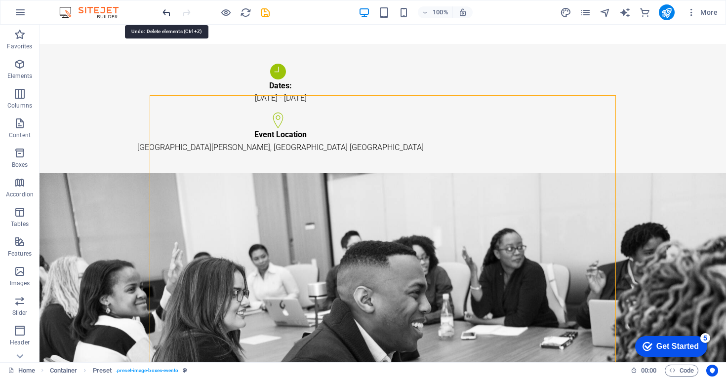
click at [167, 13] on icon "undo" at bounding box center [166, 12] width 11 height 11
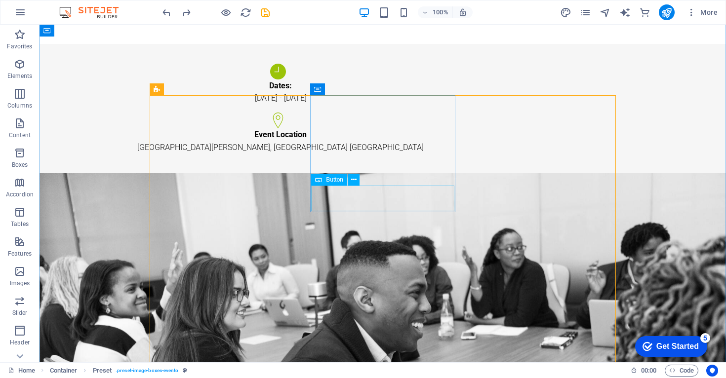
click at [356, 177] on icon at bounding box center [353, 180] width 5 height 10
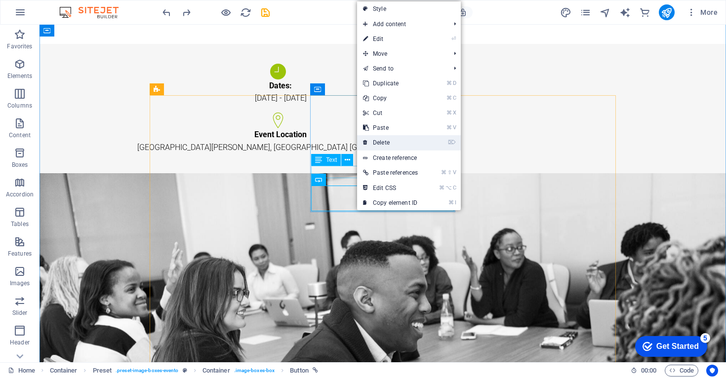
click at [377, 142] on link "⌦ Delete" at bounding box center [390, 142] width 67 height 15
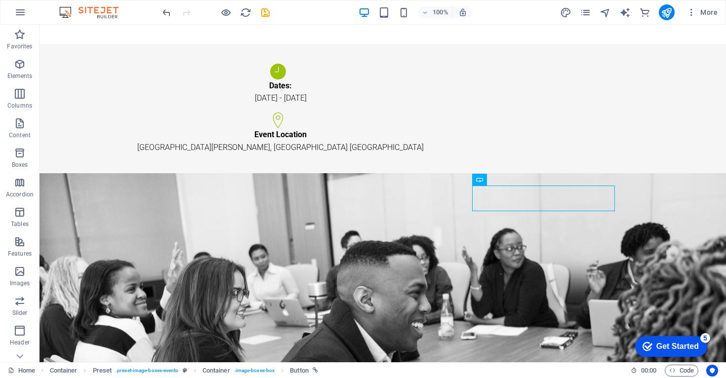
click at [515, 180] on icon at bounding box center [513, 180] width 5 height 10
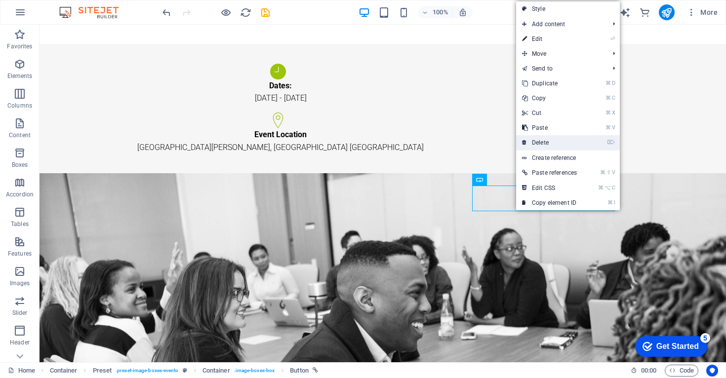
click at [546, 143] on link "⌦ Delete" at bounding box center [549, 142] width 67 height 15
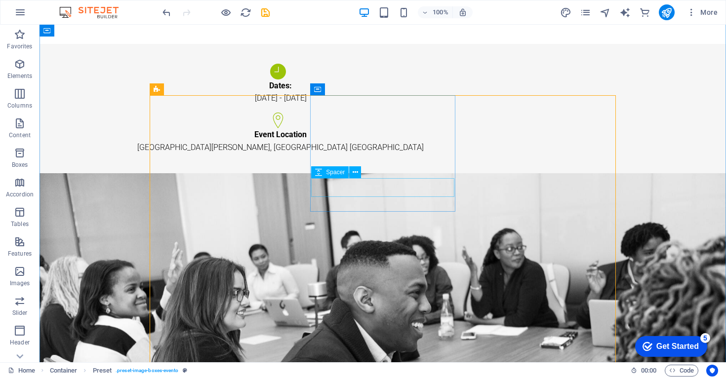
click at [357, 175] on icon at bounding box center [354, 172] width 5 height 10
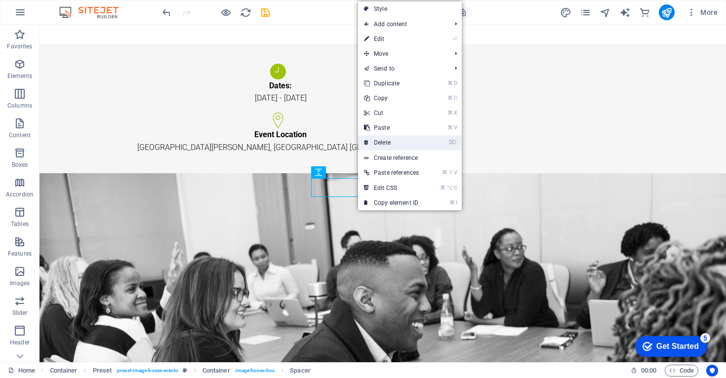
click at [389, 143] on link "⌦ Delete" at bounding box center [391, 142] width 67 height 15
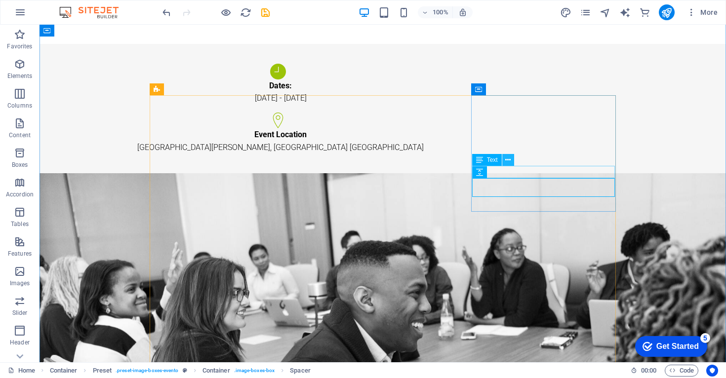
click at [507, 158] on icon at bounding box center [507, 160] width 5 height 10
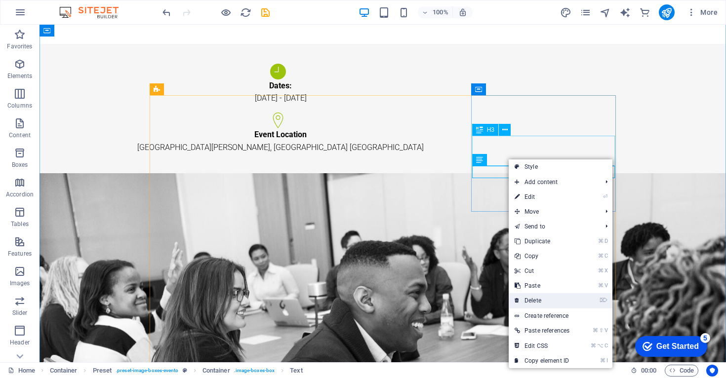
click at [549, 299] on link "⌦ Delete" at bounding box center [541, 300] width 67 height 15
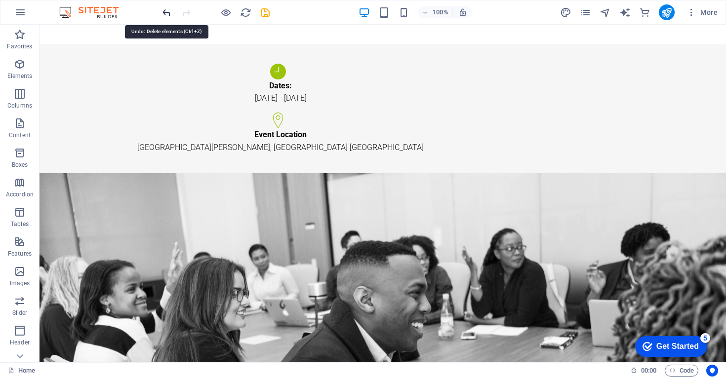
click at [165, 9] on icon "undo" at bounding box center [166, 12] width 11 height 11
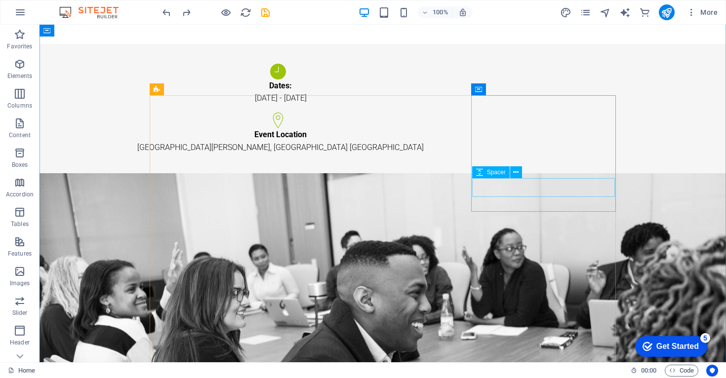
click at [514, 172] on icon at bounding box center [515, 172] width 5 height 10
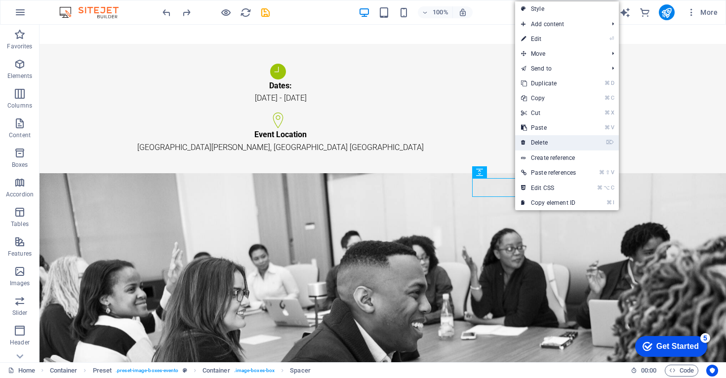
click at [542, 143] on link "⌦ Delete" at bounding box center [548, 142] width 67 height 15
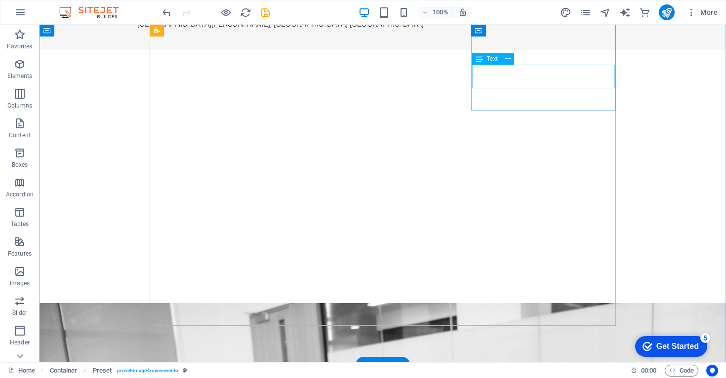
scroll to position [1051, 0]
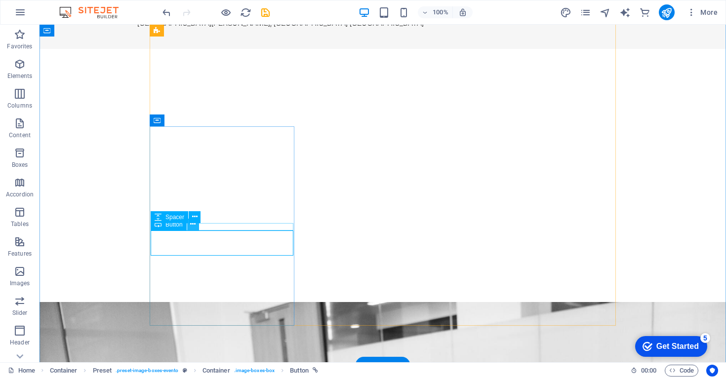
click at [195, 224] on icon at bounding box center [192, 224] width 5 height 10
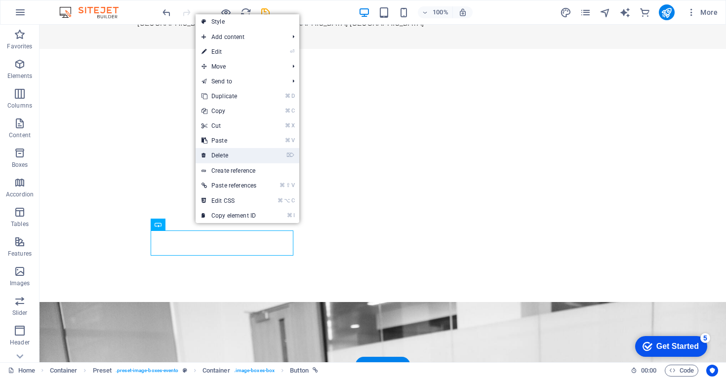
click at [223, 156] on link "⌦ Delete" at bounding box center [228, 155] width 67 height 15
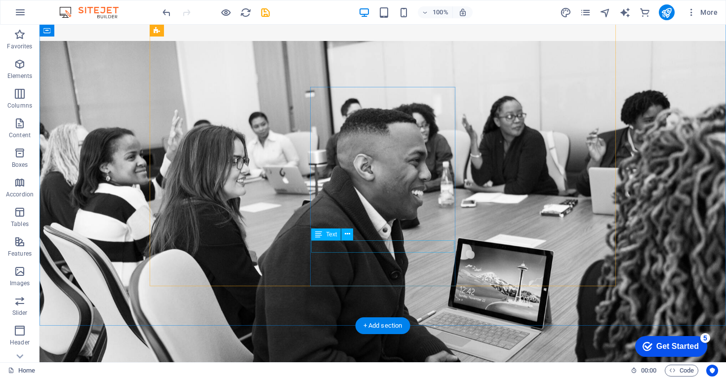
scroll to position [1092, 0]
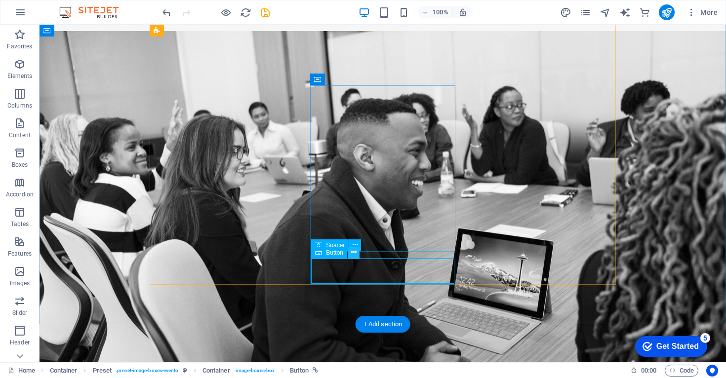
click at [355, 254] on icon at bounding box center [353, 252] width 5 height 10
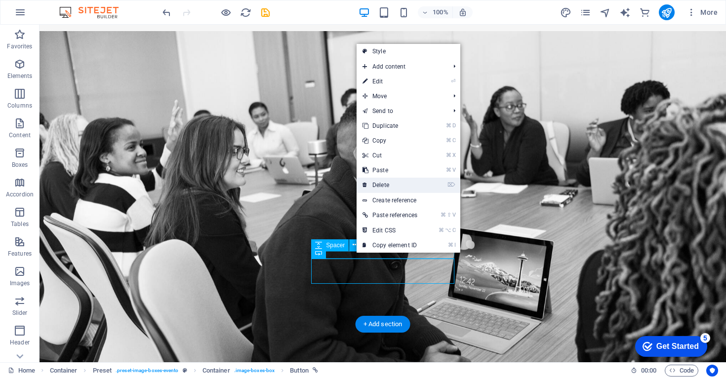
click at [390, 185] on link "⌦ Delete" at bounding box center [389, 185] width 67 height 15
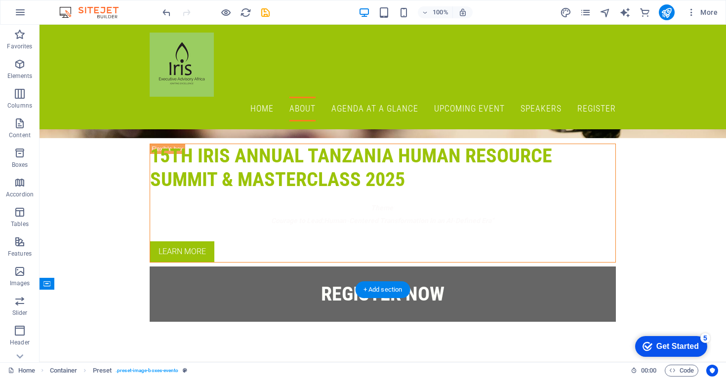
scroll to position [606, 0]
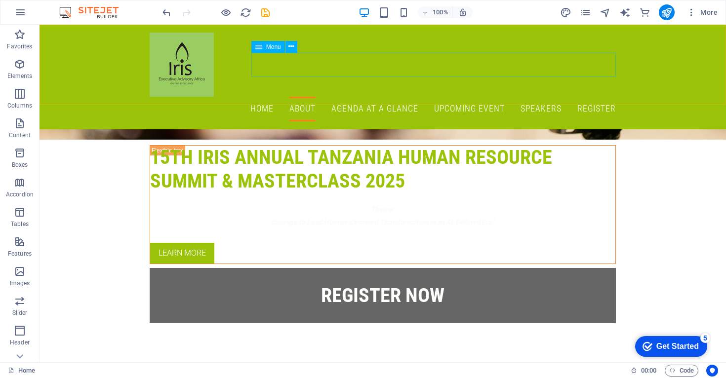
click at [454, 97] on nav "Home About AGENDA AT A GLANCE UPCOMING EVENT Speakers Register" at bounding box center [383, 109] width 466 height 25
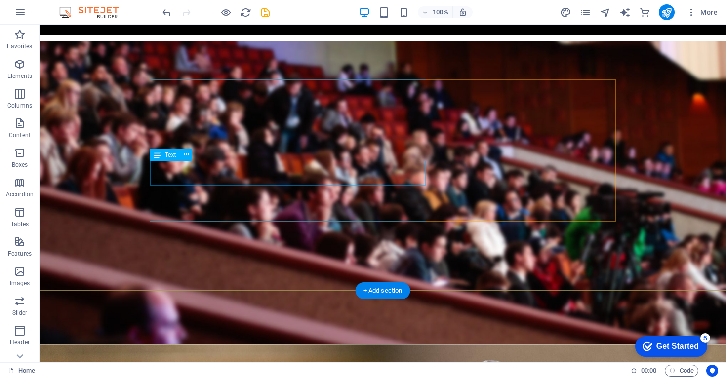
scroll to position [96, 0]
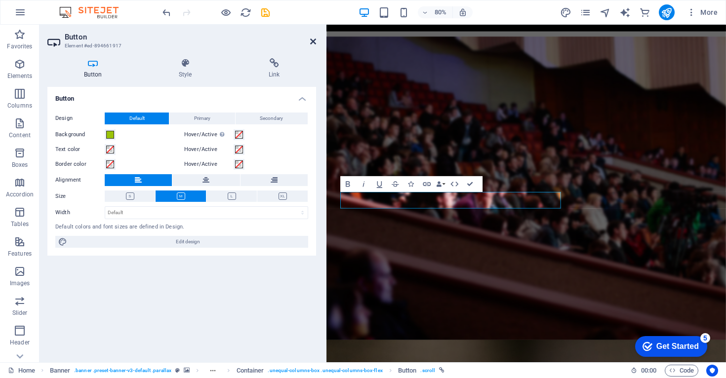
click at [312, 41] on icon at bounding box center [313, 42] width 6 height 8
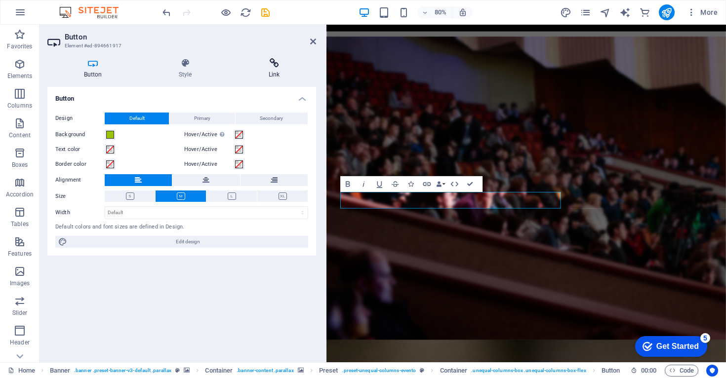
click at [277, 62] on icon at bounding box center [274, 63] width 84 height 10
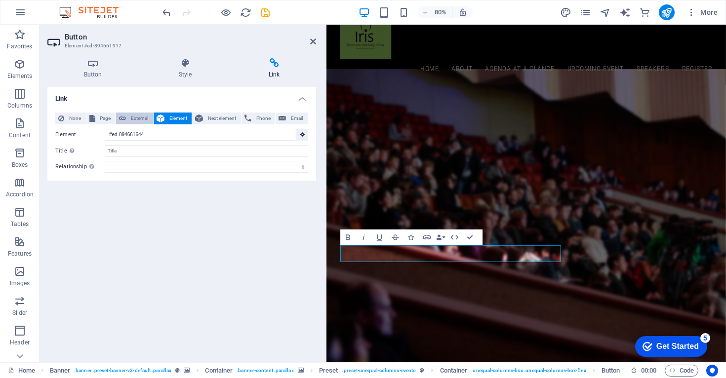
scroll to position [16, 0]
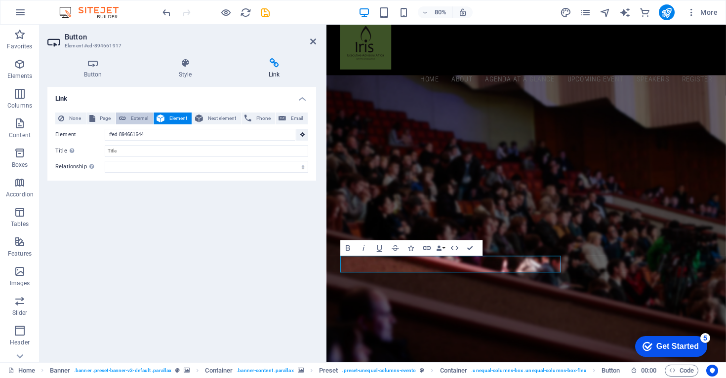
click at [142, 120] on span "External" at bounding box center [139, 119] width 21 height 12
select select "blank"
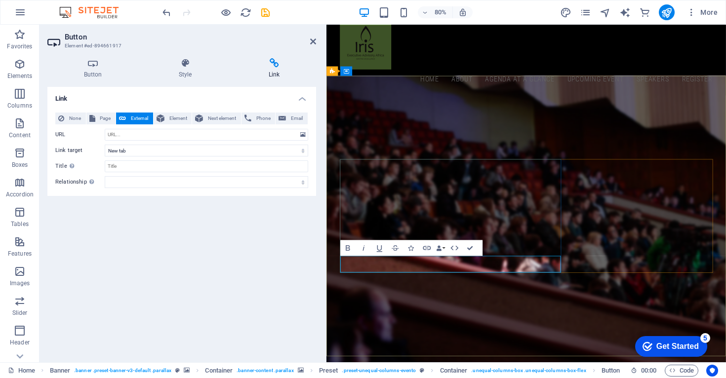
click at [279, 266] on div "Link None Page External Element Next element Phone Email Page Home Subpage Lega…" at bounding box center [181, 221] width 269 height 268
click at [142, 135] on input "URL" at bounding box center [206, 135] width 203 height 12
paste input "[URL][DOMAIN_NAME]"
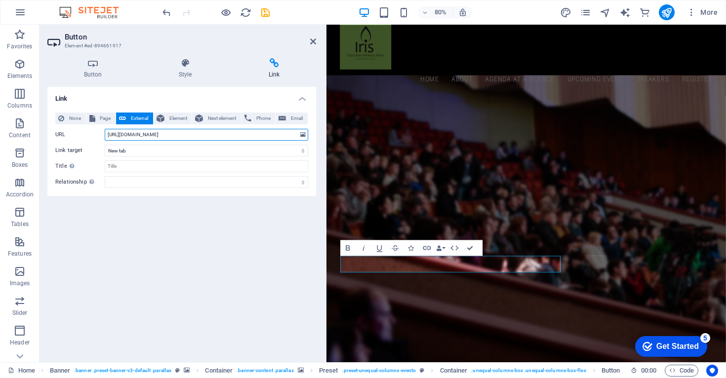
type input "[URL][DOMAIN_NAME]"
click at [212, 225] on div "Link None Page External Element Next element Phone Email Page Home Subpage Lega…" at bounding box center [181, 221] width 269 height 268
click at [312, 43] on icon at bounding box center [313, 42] width 6 height 8
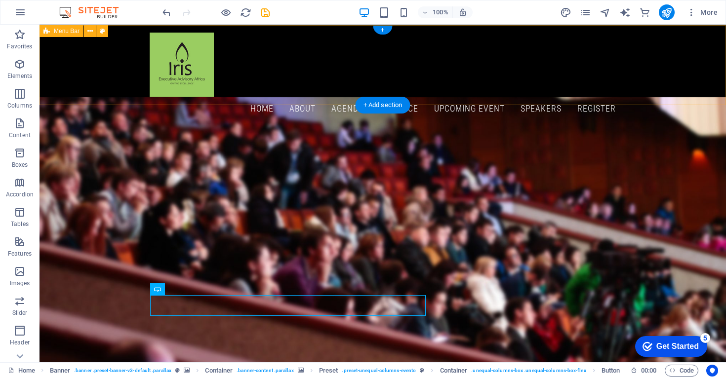
scroll to position [0, 0]
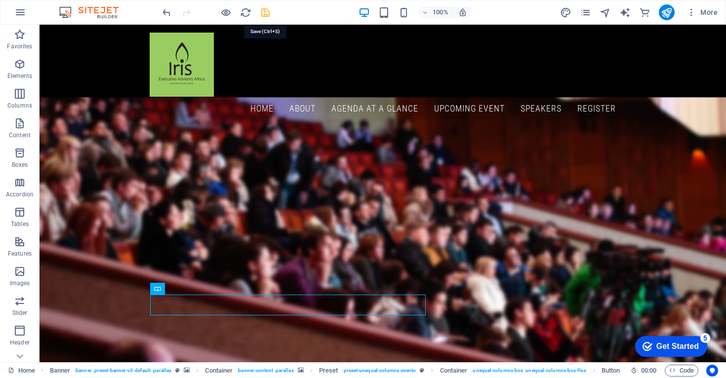
click at [266, 13] on icon "save" at bounding box center [265, 12] width 11 height 11
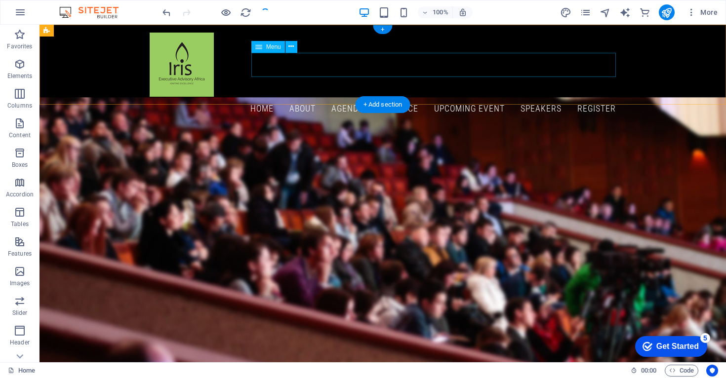
click at [358, 97] on nav "Home About AGENDA AT A GLANCE UPCOMING EVENT Speakers Register" at bounding box center [383, 109] width 466 height 25
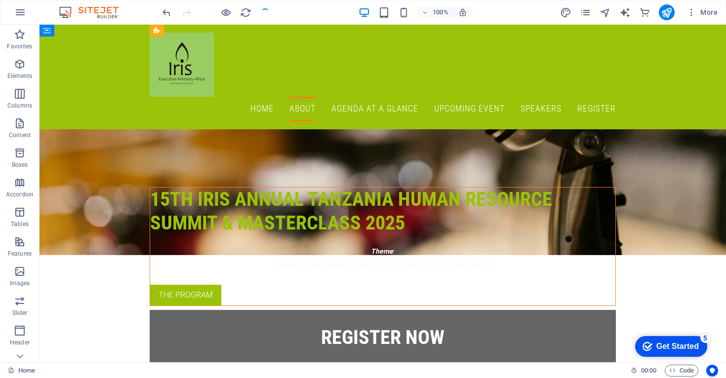
scroll to position [140, 0]
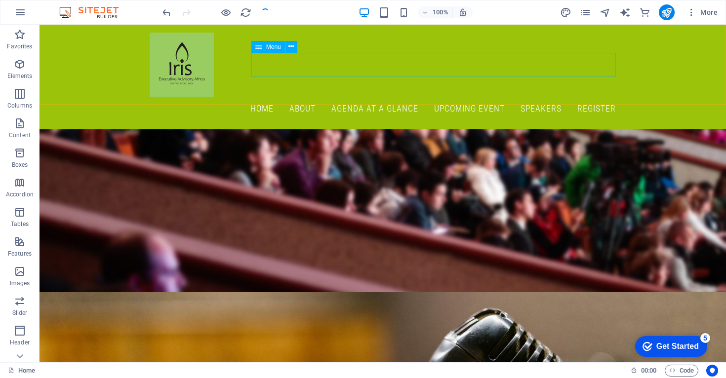
click at [355, 97] on nav "Home About AGENDA AT A GLANCE UPCOMING EVENT Speakers Register" at bounding box center [383, 109] width 466 height 25
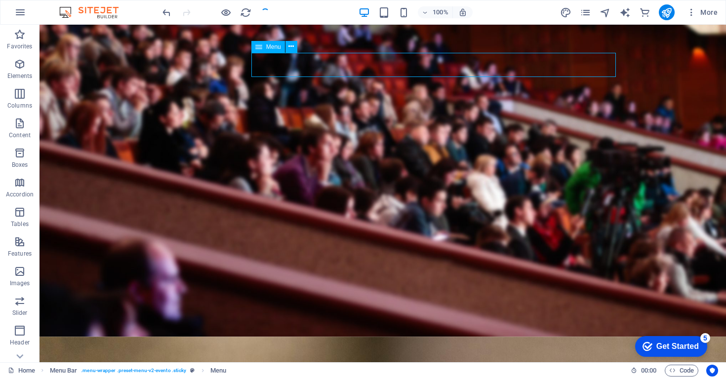
scroll to position [0, 0]
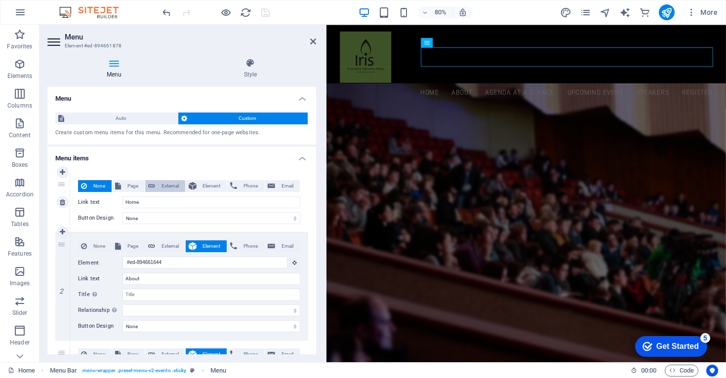
click at [169, 183] on span "External" at bounding box center [170, 186] width 24 height 12
select select "blank"
select select
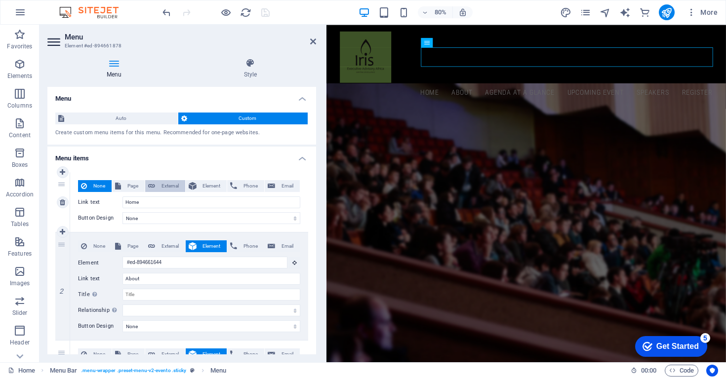
select select
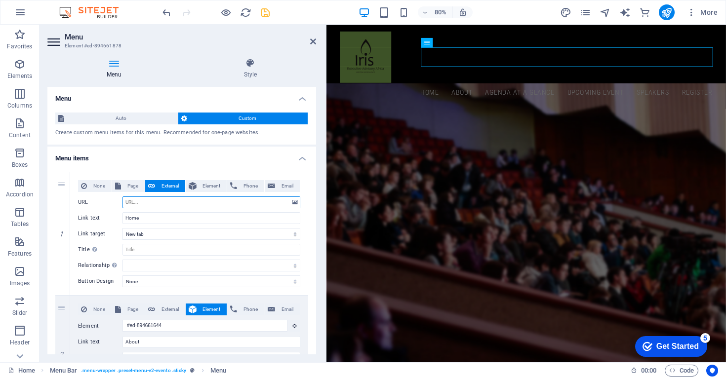
paste input "[URL][DOMAIN_NAME]"
type input "[URL][DOMAIN_NAME]"
select select
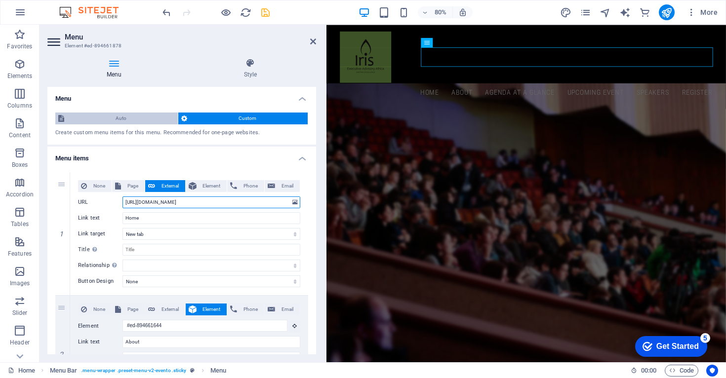
select select
type input "[URL][DOMAIN_NAME]"
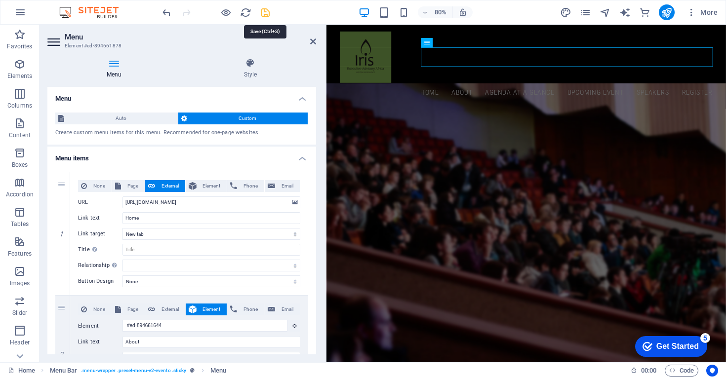
click at [265, 11] on icon "save" at bounding box center [265, 12] width 11 height 11
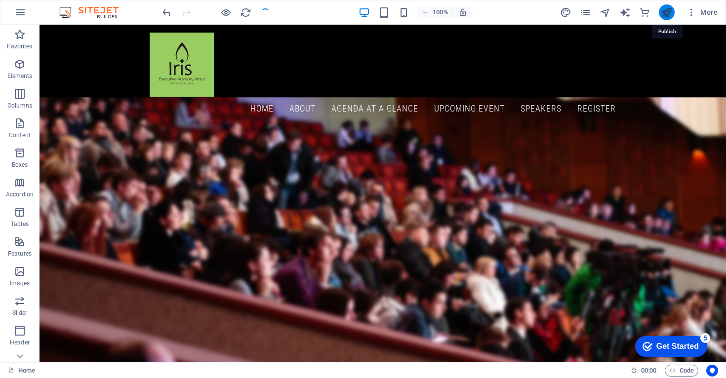
click at [665, 11] on icon "publish" at bounding box center [666, 12] width 11 height 11
